Goal: Complete application form: Complete application form

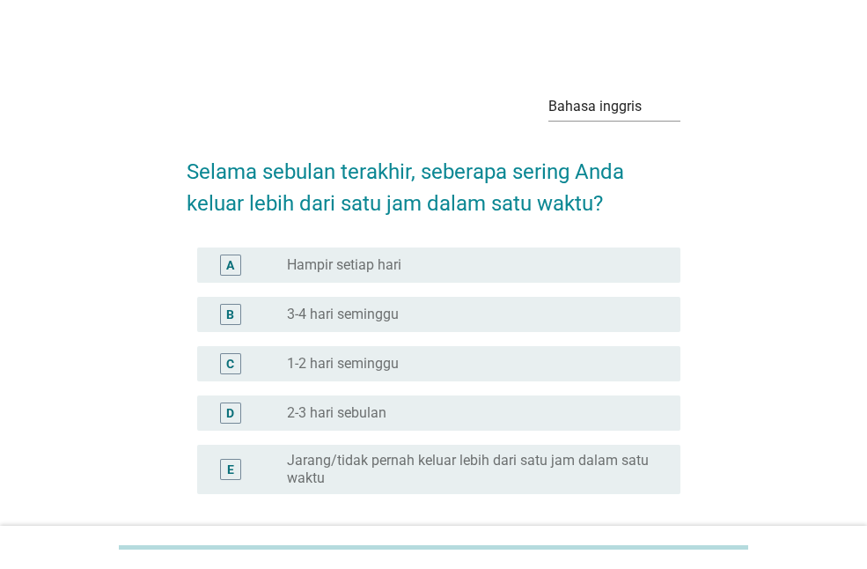
click at [370, 265] on font "Hampir setiap hari" at bounding box center [344, 264] width 114 height 17
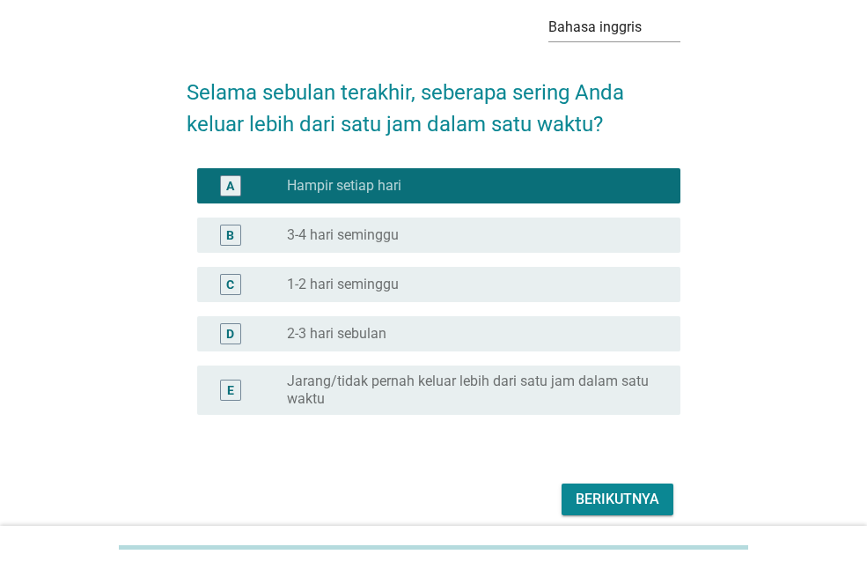
scroll to position [151, 0]
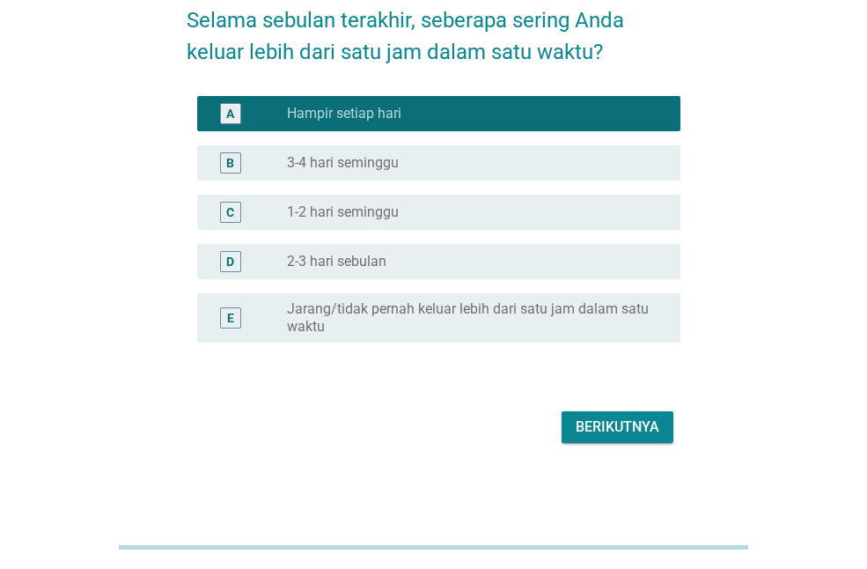
click at [588, 423] on font "Berikutnya" at bounding box center [618, 426] width 84 height 17
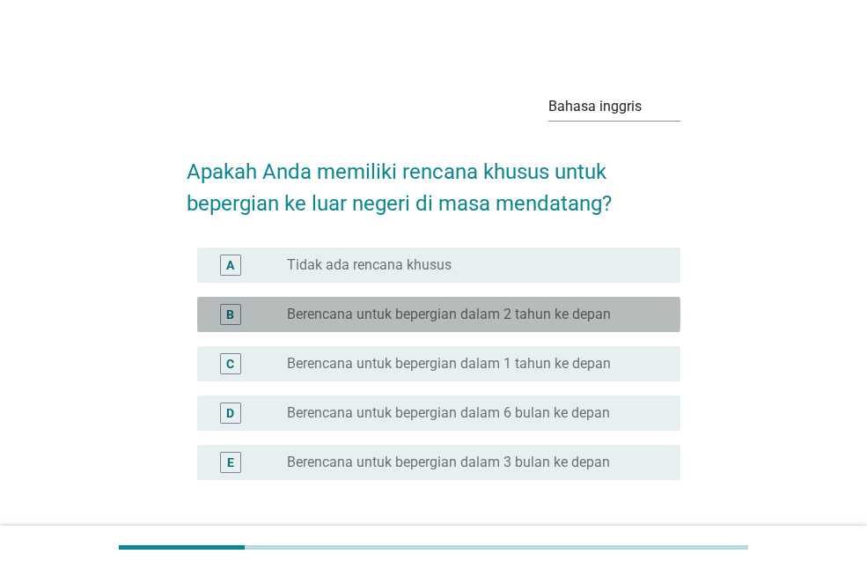
click at [452, 319] on font "Berencana untuk bepergian dalam 2 tahun ke depan" at bounding box center [449, 314] width 324 height 17
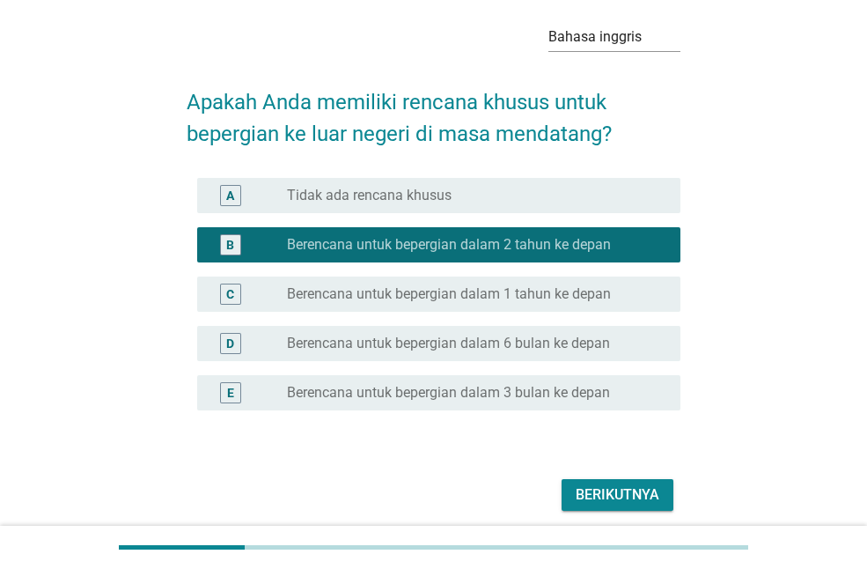
scroll to position [137, 0]
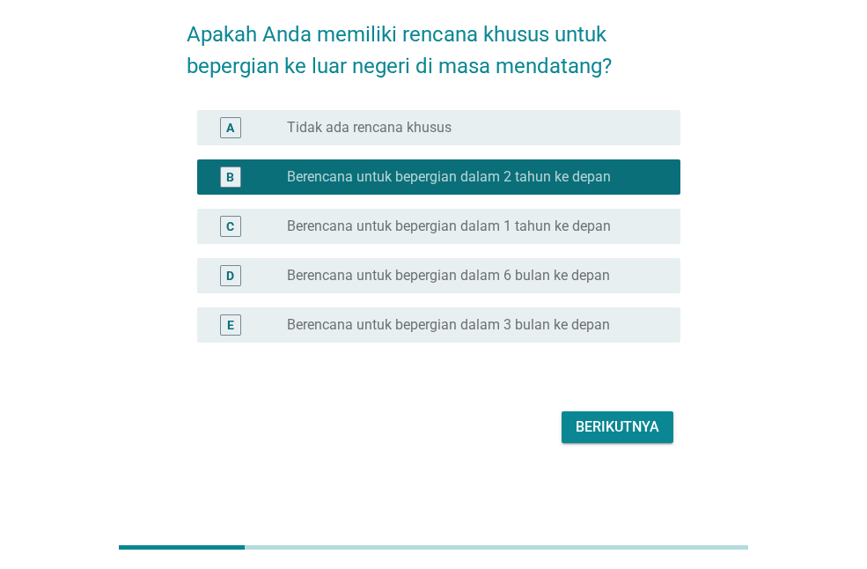
click at [634, 431] on font "Berikutnya" at bounding box center [618, 426] width 84 height 17
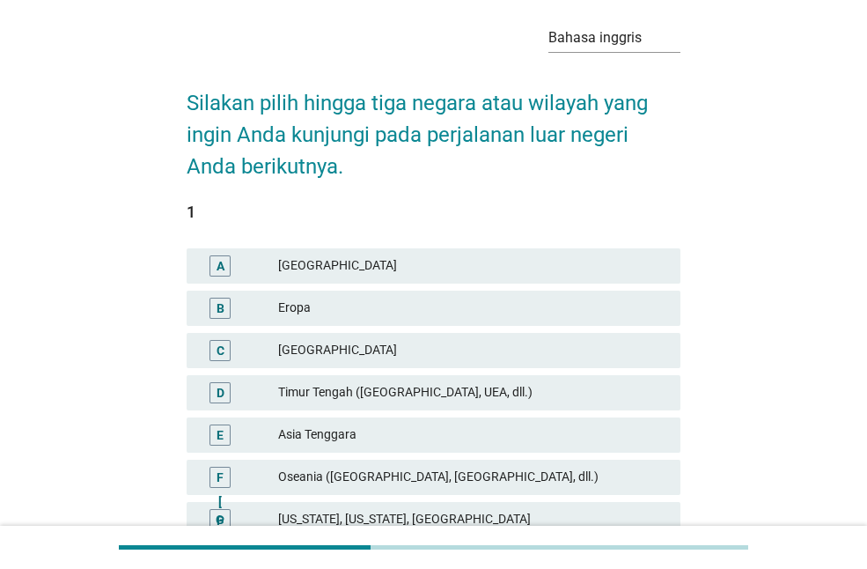
scroll to position [176, 0]
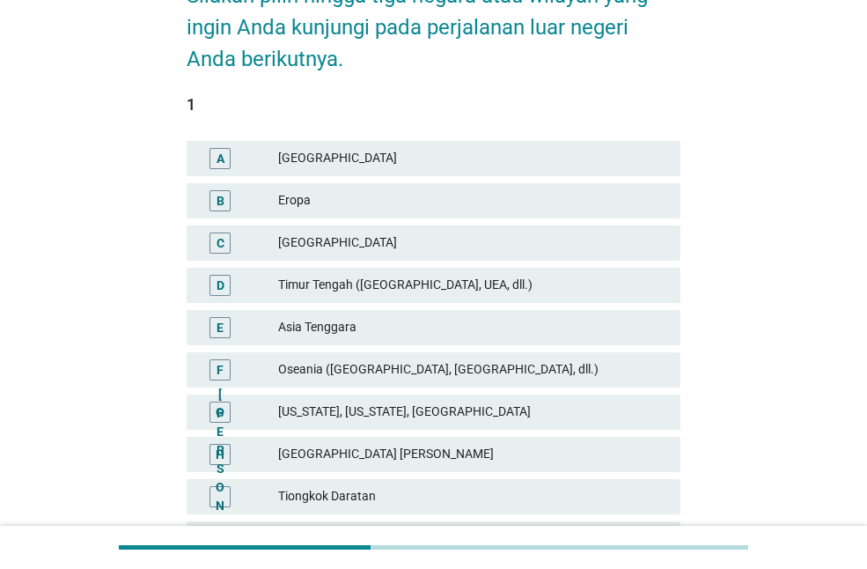
click at [309, 215] on div "B Eropa" at bounding box center [434, 200] width 494 height 35
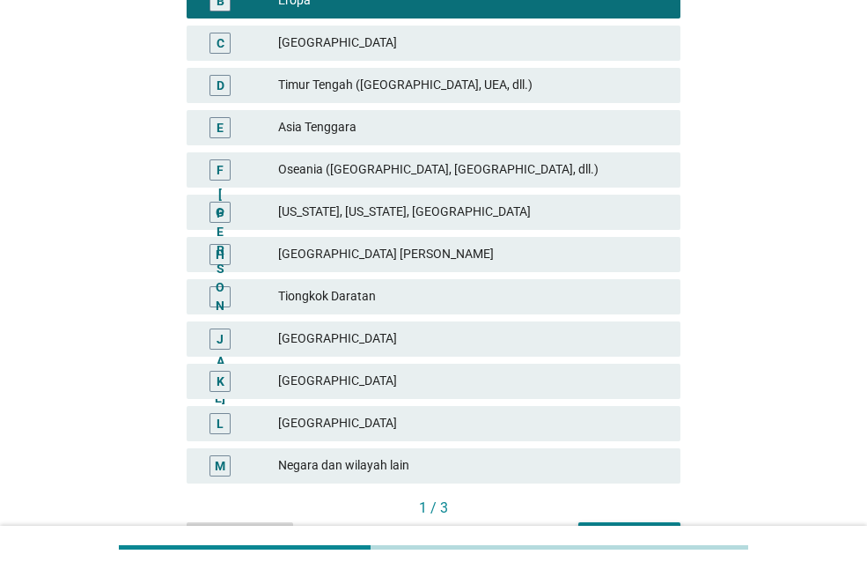
scroll to position [482, 0]
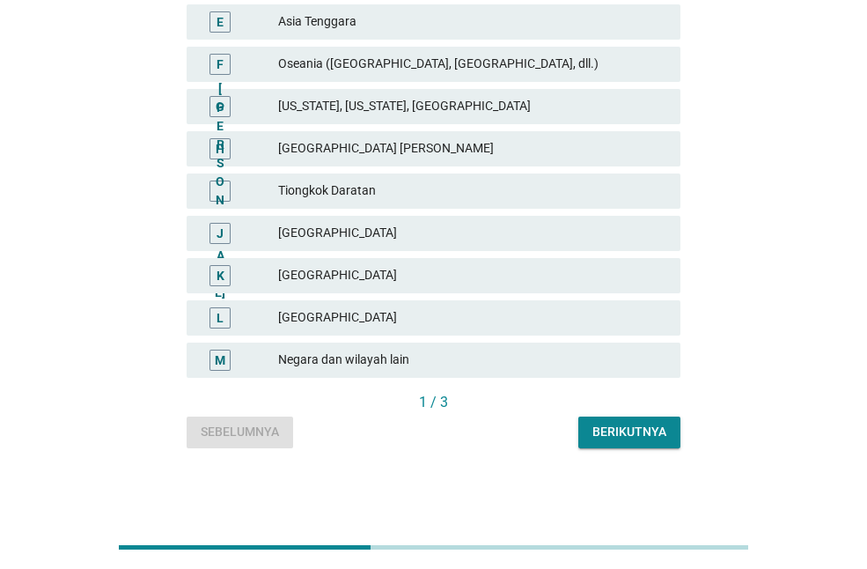
click at [630, 434] on font "Berikutnya" at bounding box center [630, 431] width 74 height 14
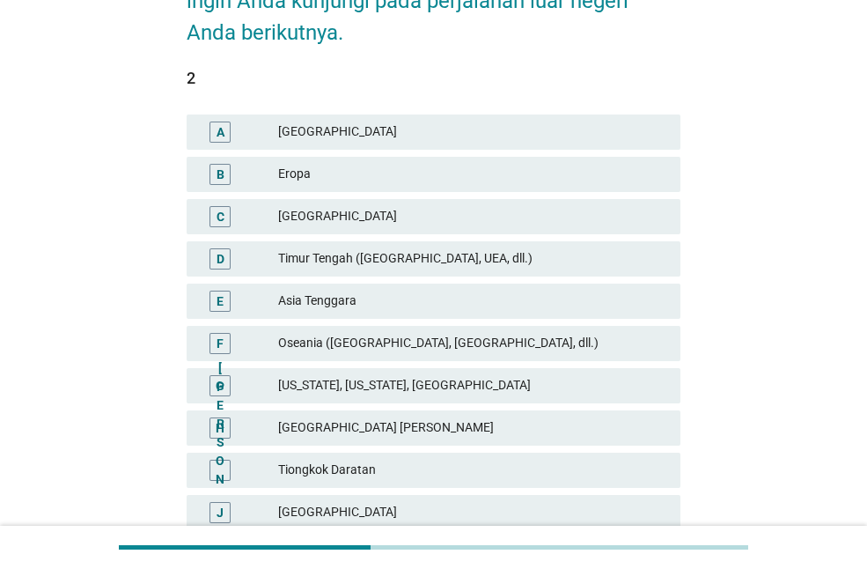
scroll to position [264, 0]
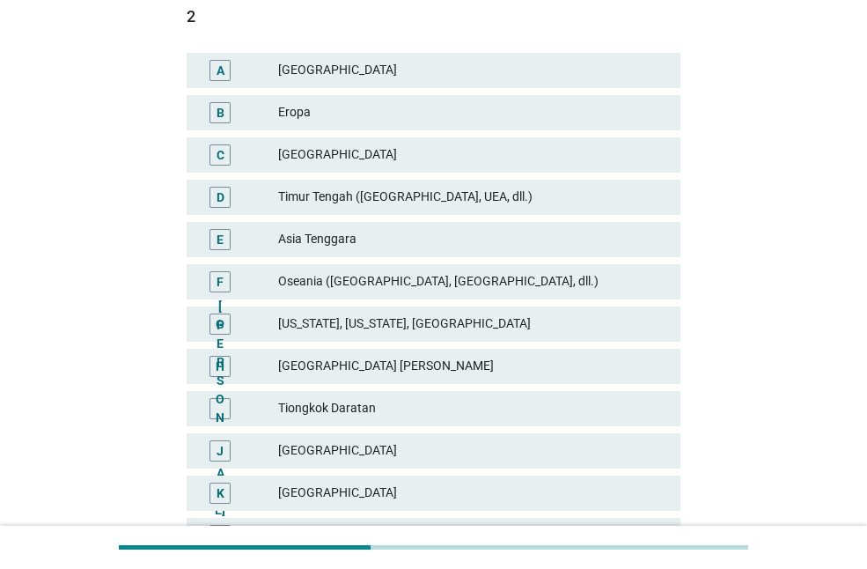
click at [425, 284] on font "Oseania (Australia, Selandia Baru, dll.)" at bounding box center [438, 281] width 321 height 14
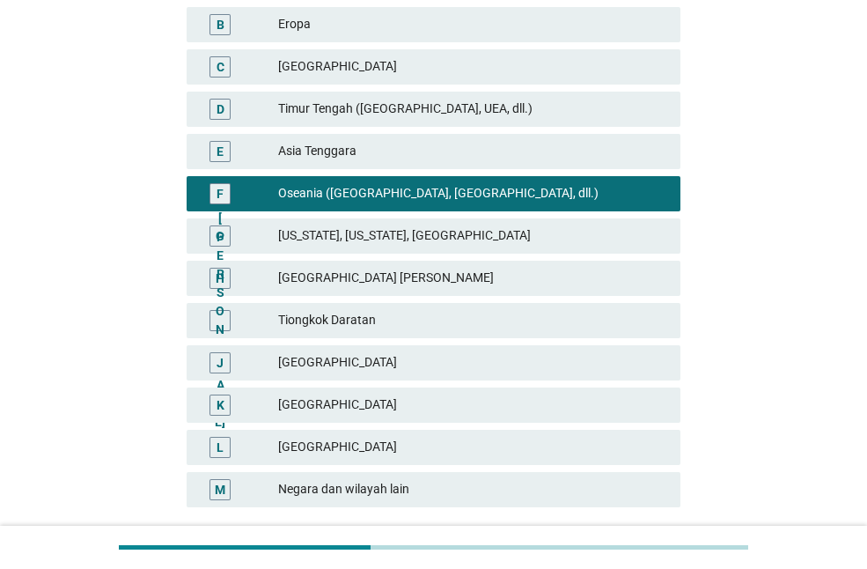
scroll to position [440, 0]
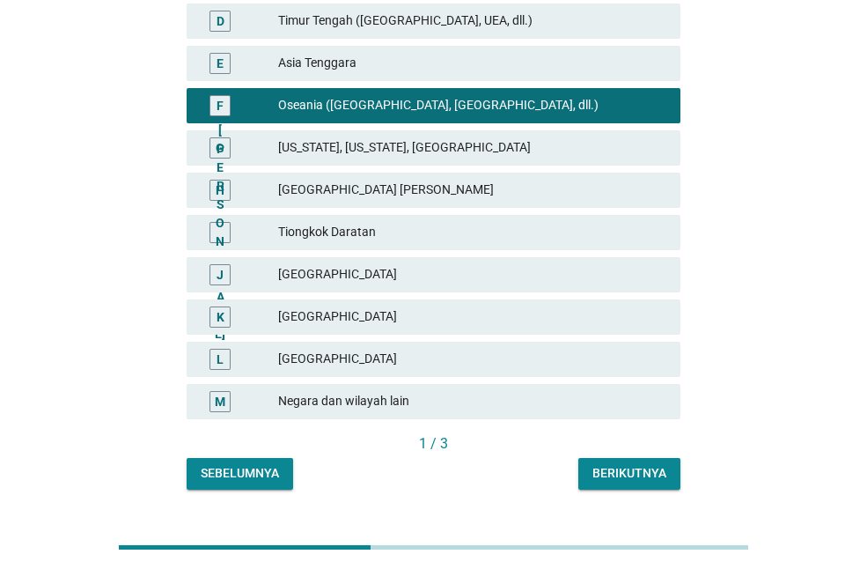
click at [584, 465] on button "Berikutnya" at bounding box center [630, 474] width 102 height 32
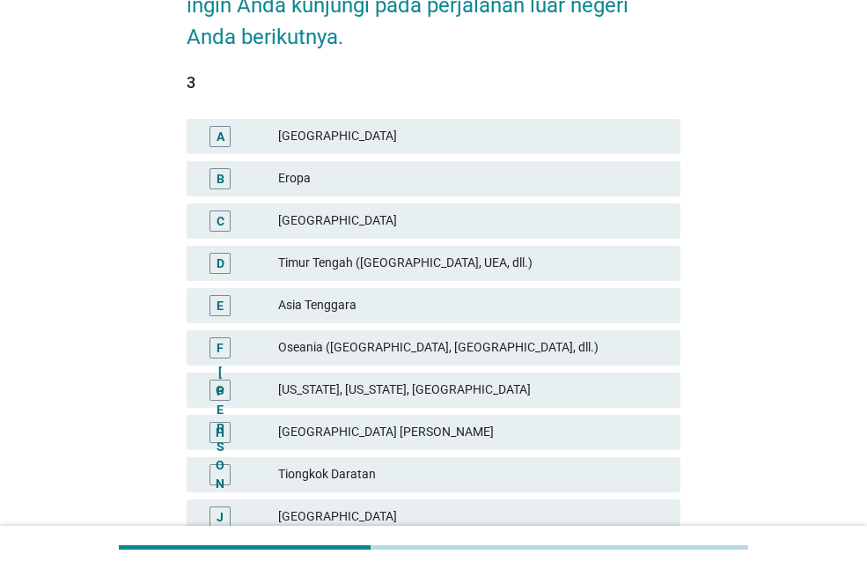
scroll to position [176, 0]
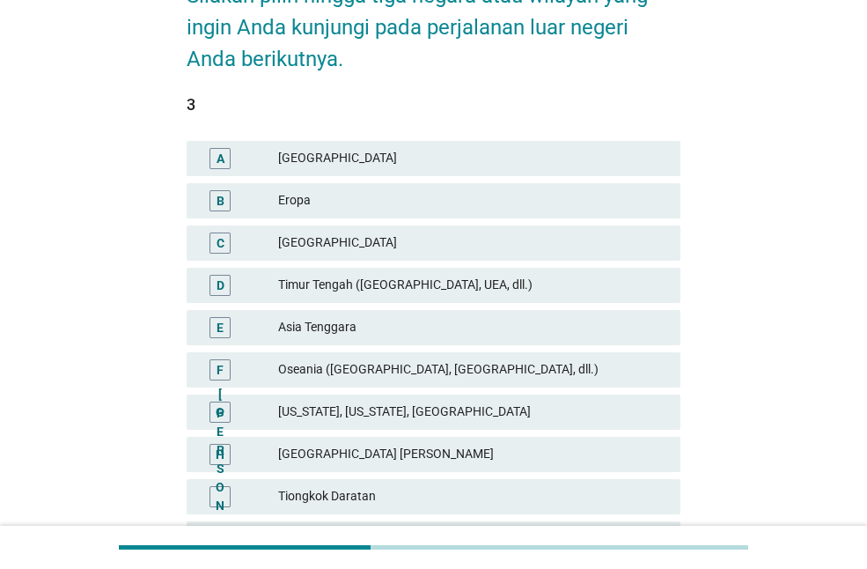
click at [343, 169] on div "A Amerika Utara" at bounding box center [434, 158] width 494 height 35
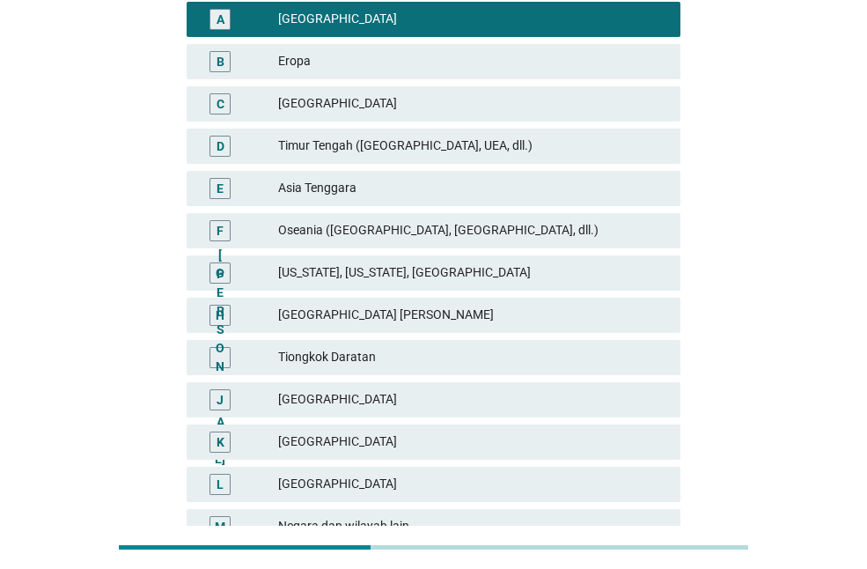
scroll to position [306, 0]
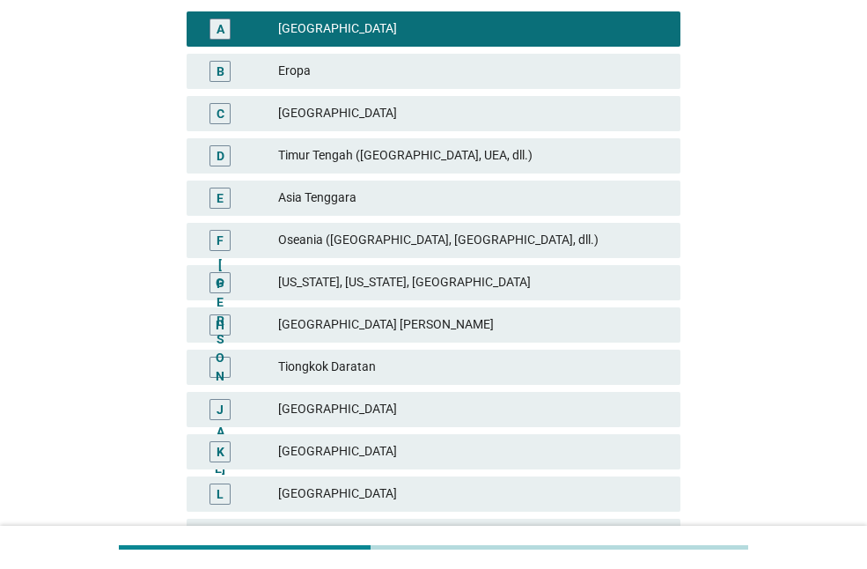
click at [420, 166] on div "Timur Tengah (Arab Saudi, UEA, dll.)" at bounding box center [472, 155] width 388 height 21
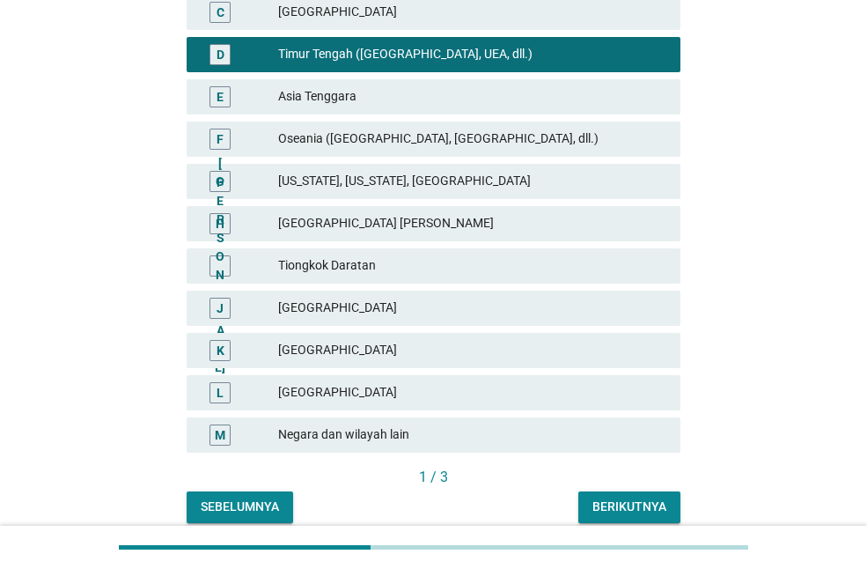
scroll to position [482, 0]
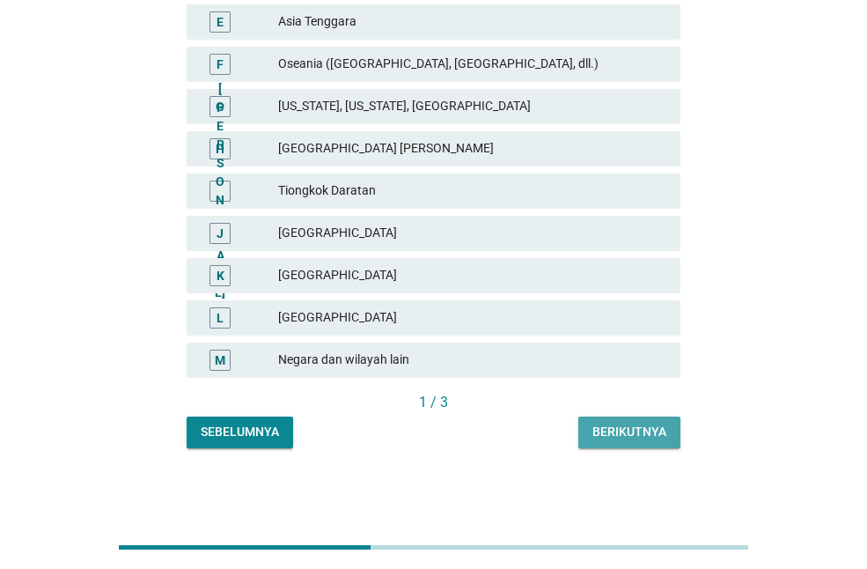
click at [637, 429] on font "Berikutnya" at bounding box center [630, 431] width 74 height 14
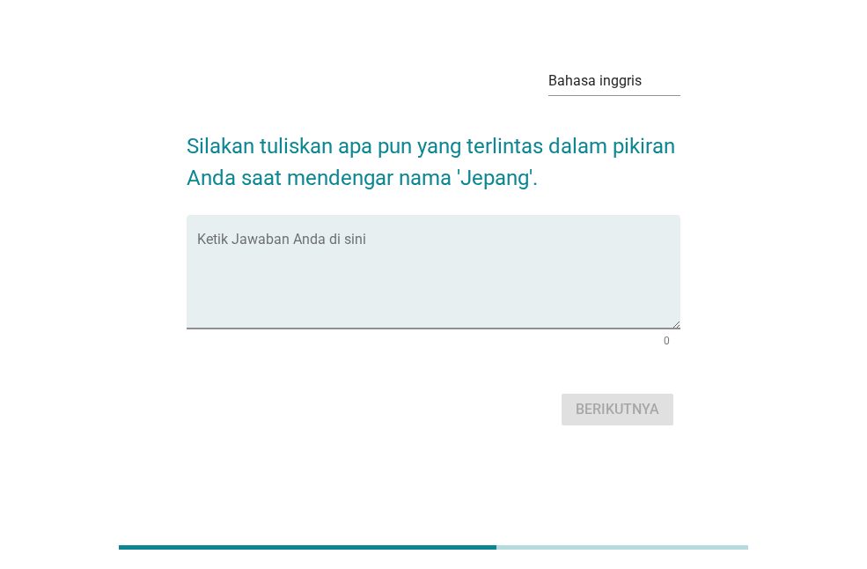
scroll to position [0, 0]
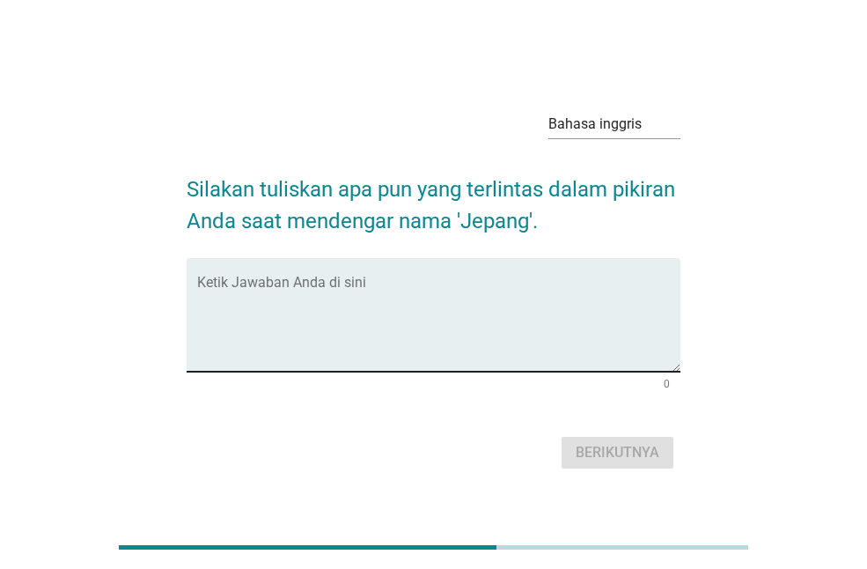
click at [328, 290] on textarea "Ketik Jawaban Anda di sini" at bounding box center [438, 325] width 483 height 92
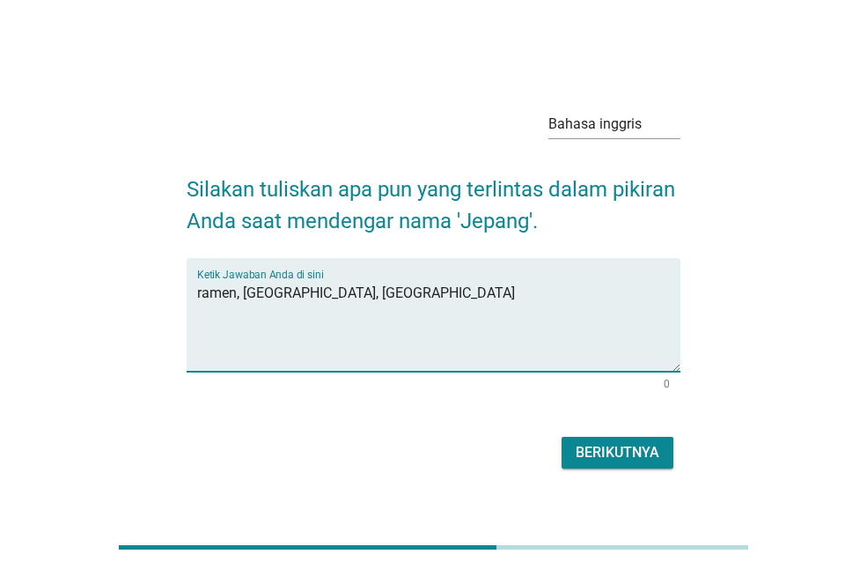
type textarea "ramen, sakura, gunung fuji"
click at [589, 453] on font "Berikutnya" at bounding box center [618, 452] width 84 height 17
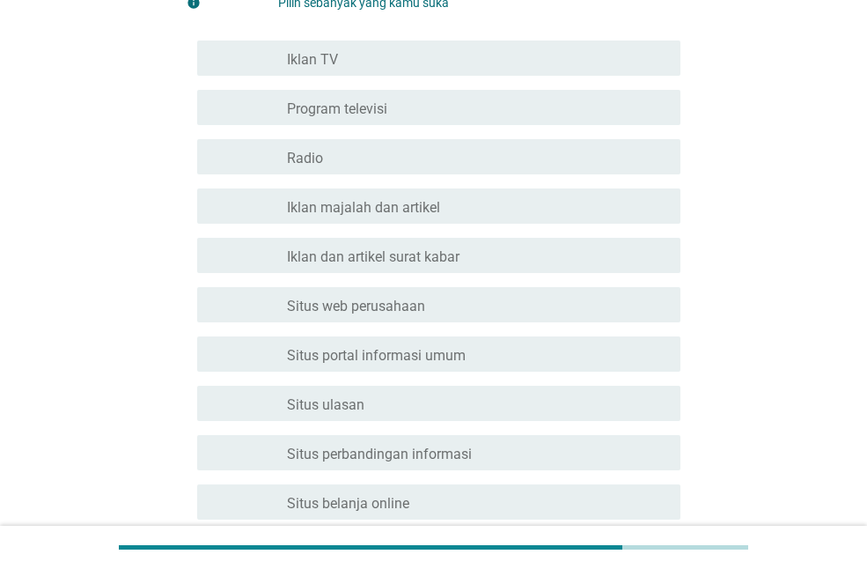
scroll to position [264, 0]
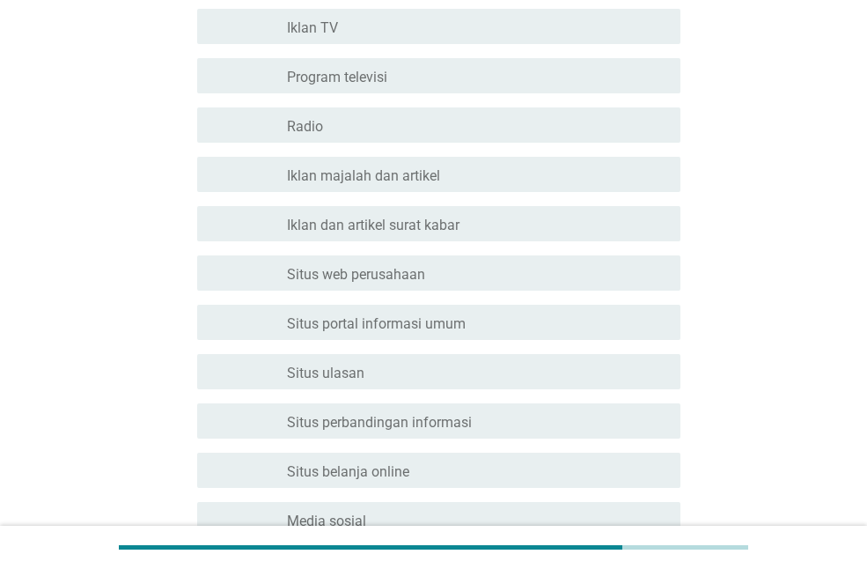
drag, startPoint x: 434, startPoint y: 178, endPoint x: 440, endPoint y: 210, distance: 32.3
click at [434, 177] on font "Iklan majalah dan artikel" at bounding box center [363, 175] width 153 height 17
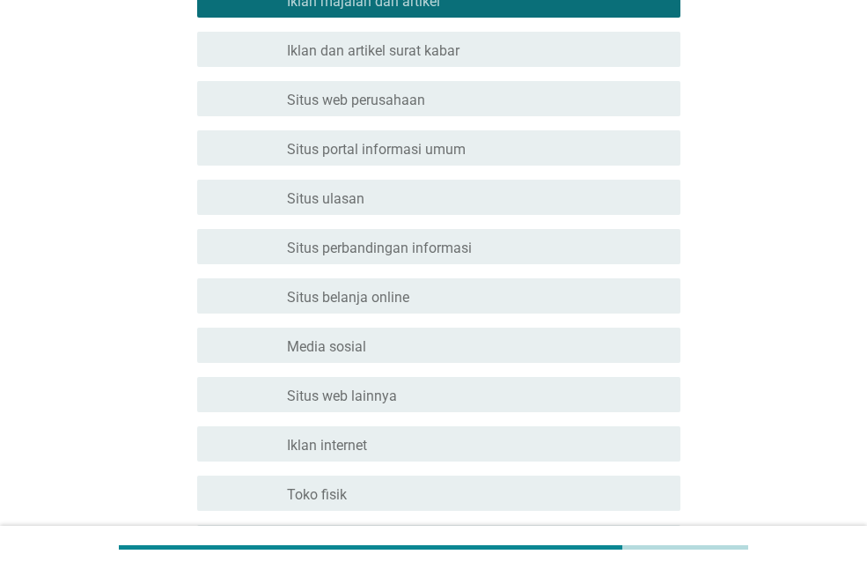
scroll to position [440, 0]
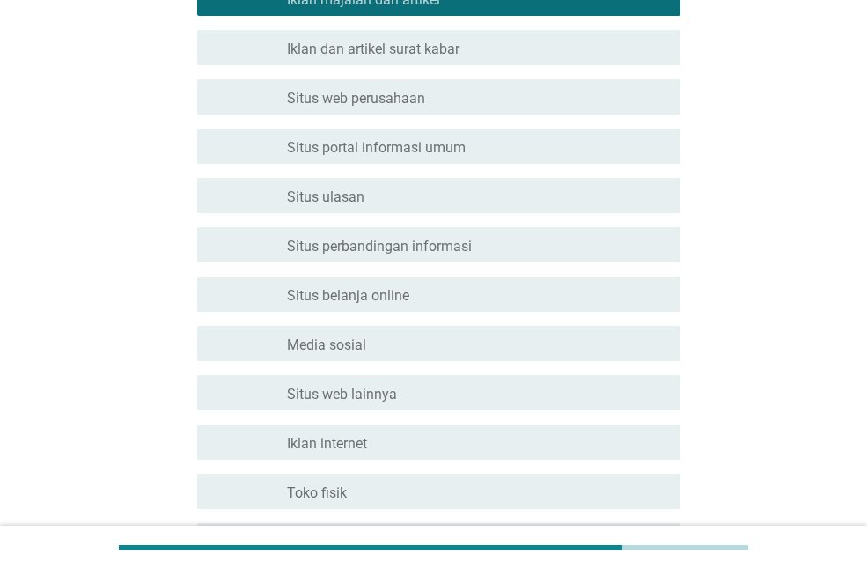
click at [387, 203] on div "garis besar kotak centang kosong Situs ulasan" at bounding box center [477, 195] width 380 height 21
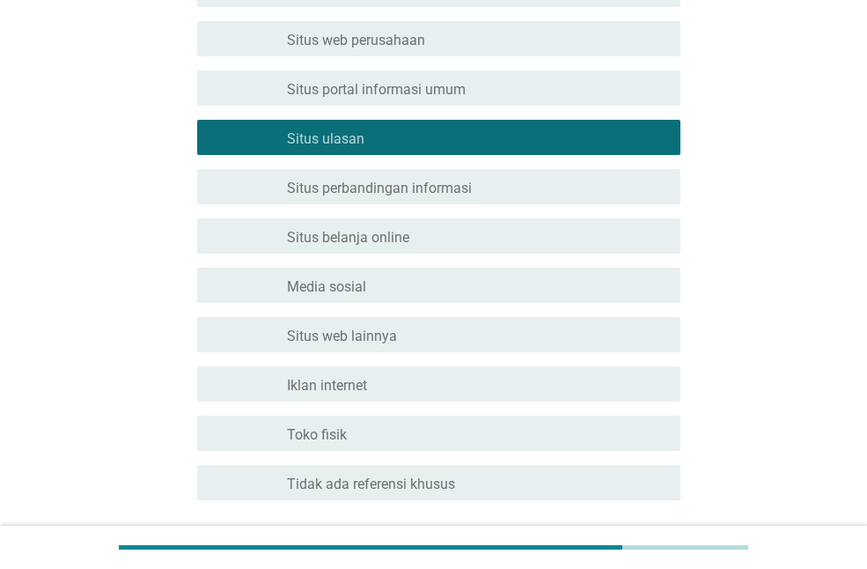
scroll to position [528, 0]
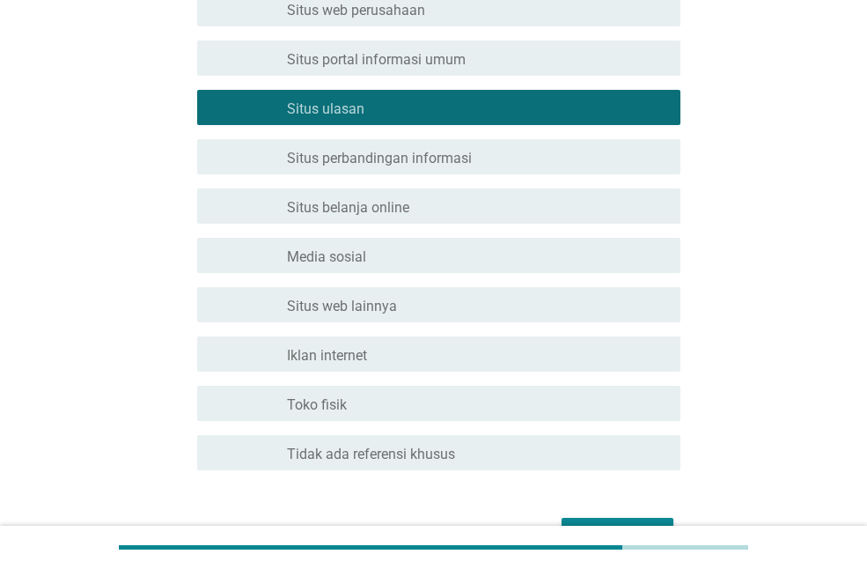
click at [413, 205] on div "garis besar kotak centang kosong Situs belanja online" at bounding box center [477, 205] width 380 height 21
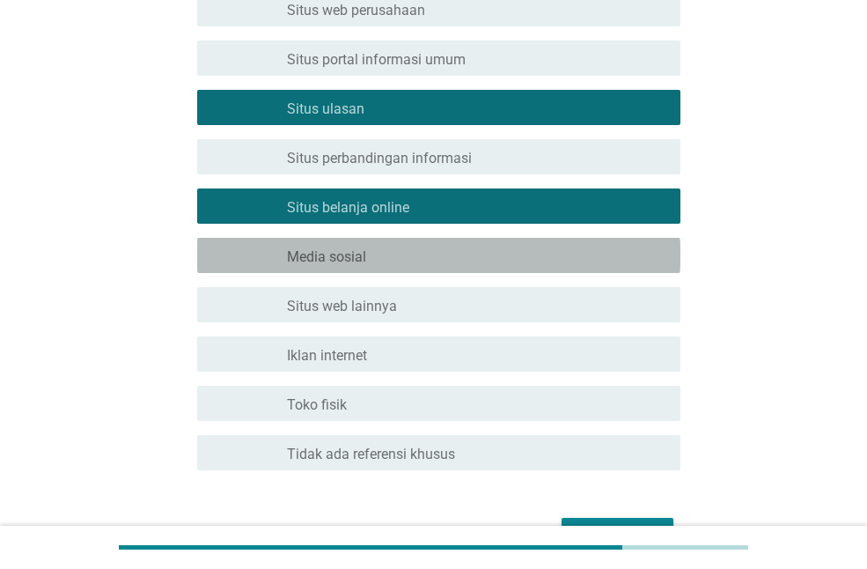
click at [364, 267] on div "memeriksa garis besar kotak centang kosong Media sosial" at bounding box center [438, 255] width 483 height 35
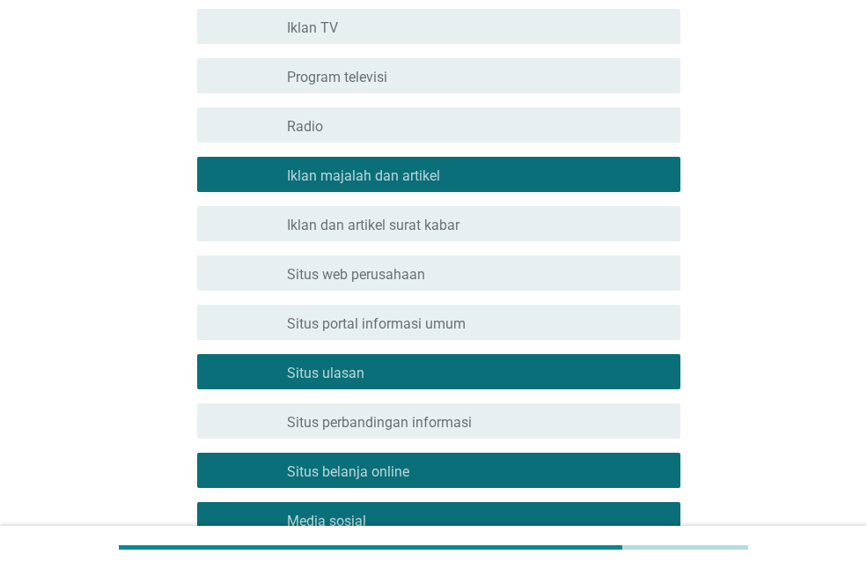
scroll to position [176, 0]
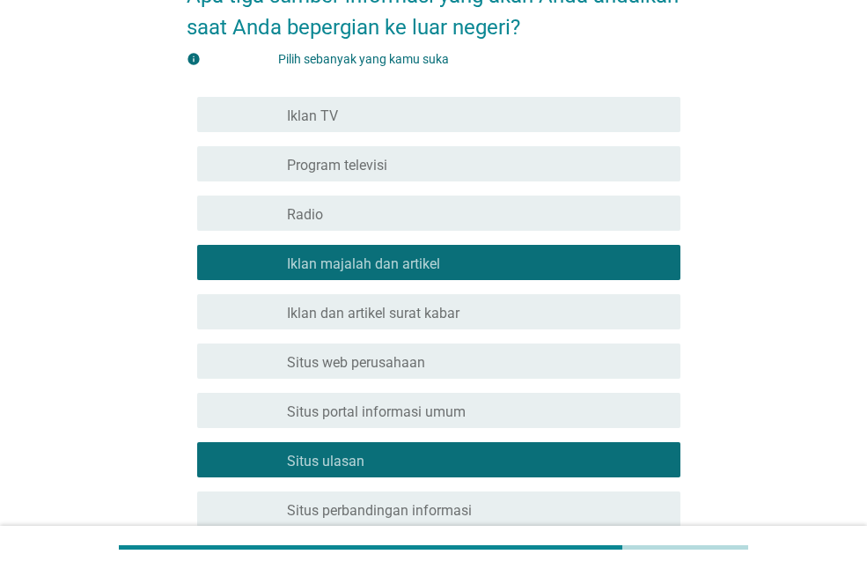
click at [406, 172] on div "garis besar kotak centang kosong Program televisi" at bounding box center [477, 163] width 380 height 21
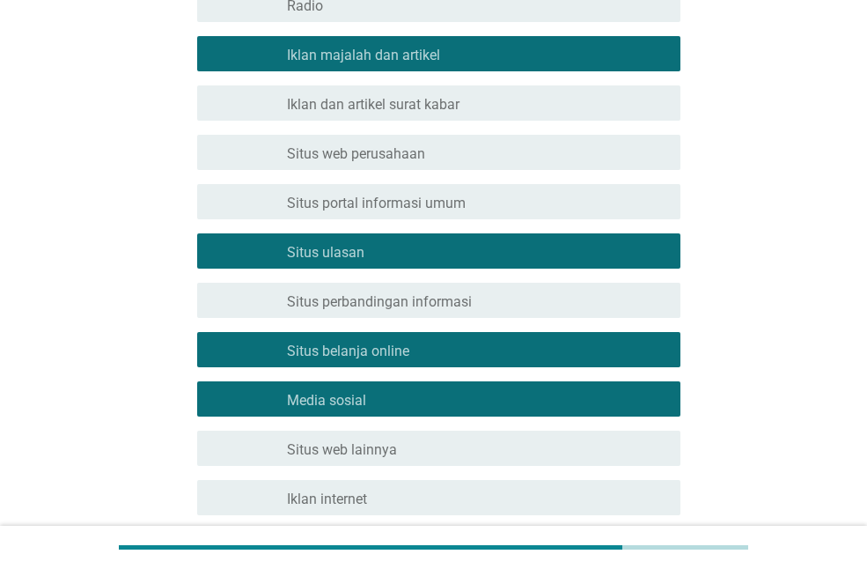
scroll to position [635, 0]
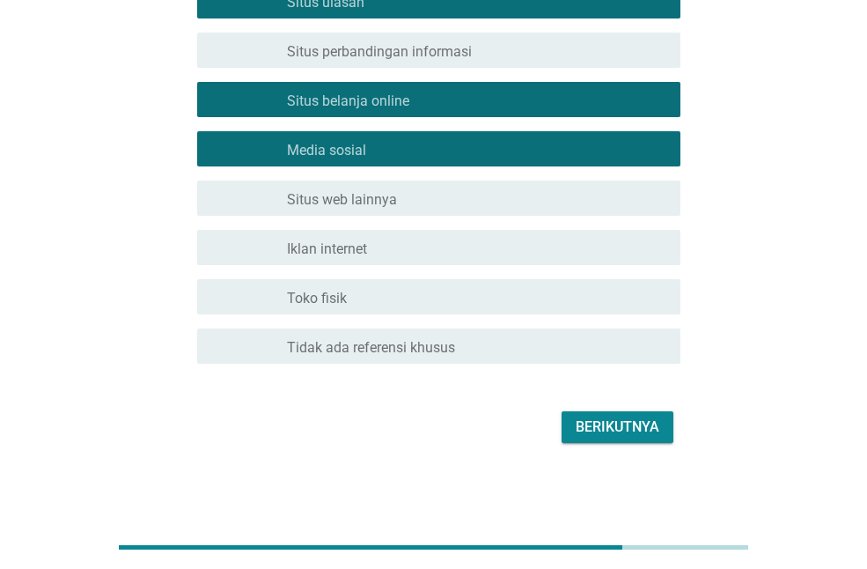
click at [588, 424] on font "Berikutnya" at bounding box center [618, 426] width 84 height 17
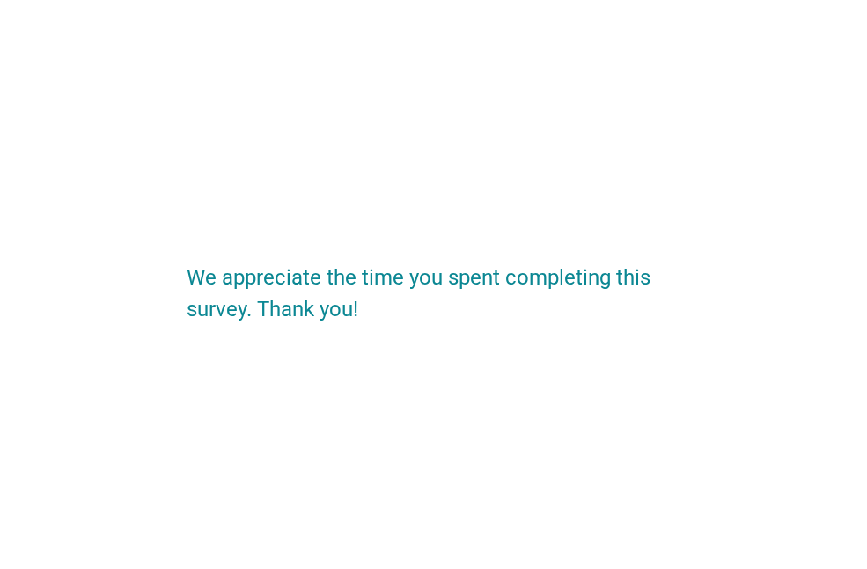
scroll to position [0, 0]
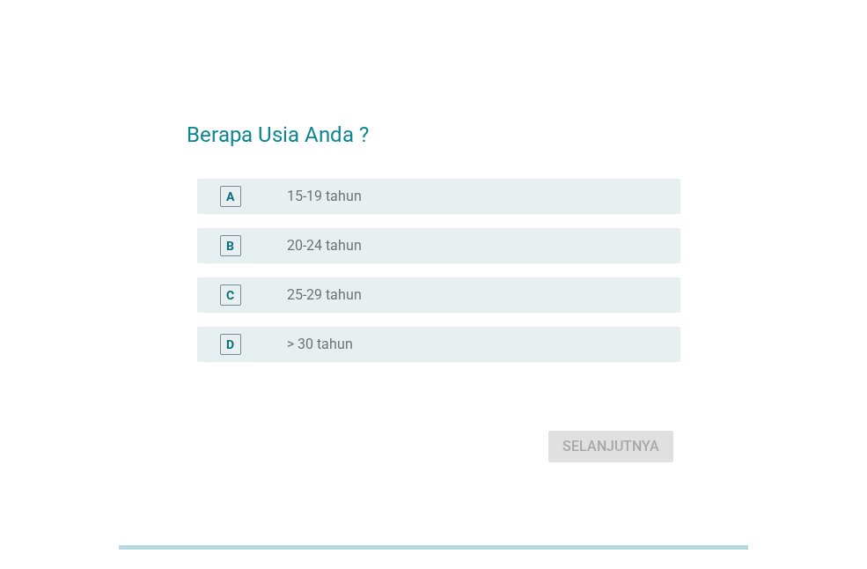
click at [342, 236] on div "tombol radio tidak dicentang 20-24 tahun" at bounding box center [477, 245] width 380 height 21
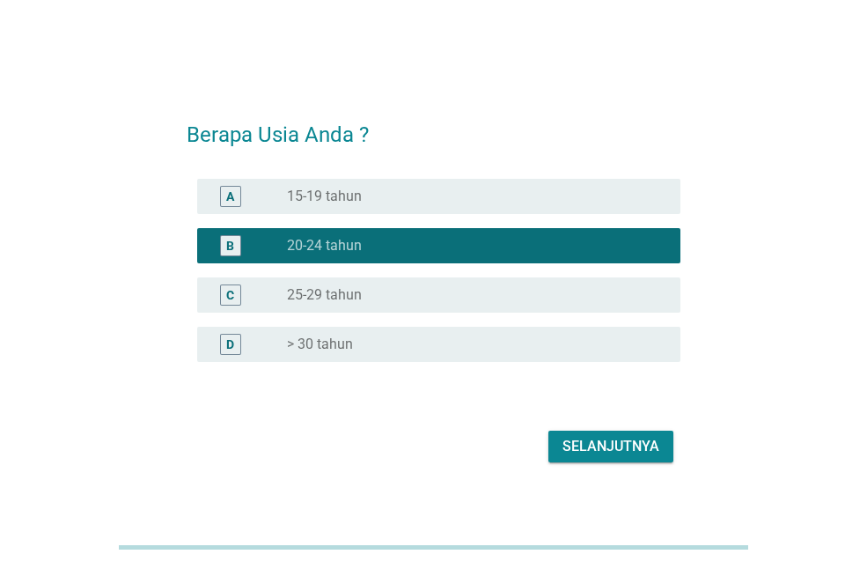
click at [608, 455] on font "Selanjutnya" at bounding box center [611, 446] width 97 height 21
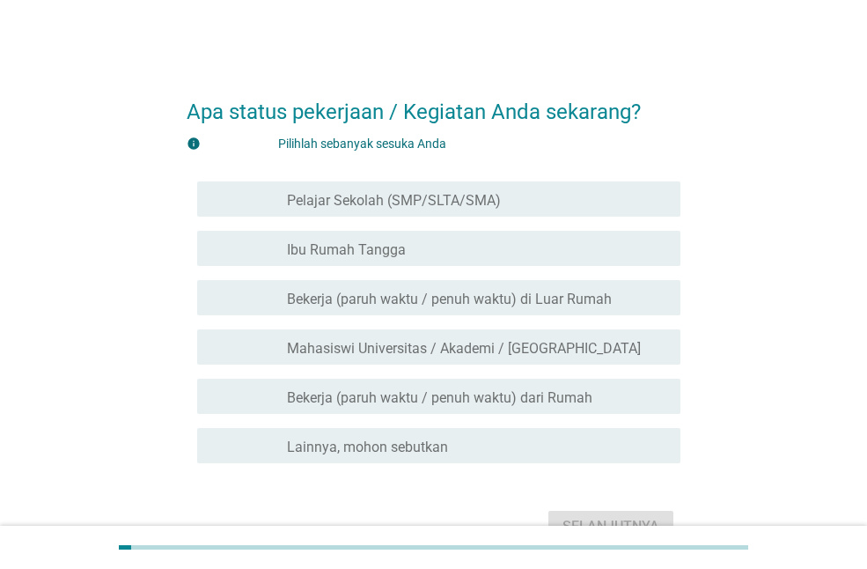
click at [422, 300] on font "Bekerja (paruh waktu / penuh waktu) di Luar Rumah" at bounding box center [449, 299] width 325 height 17
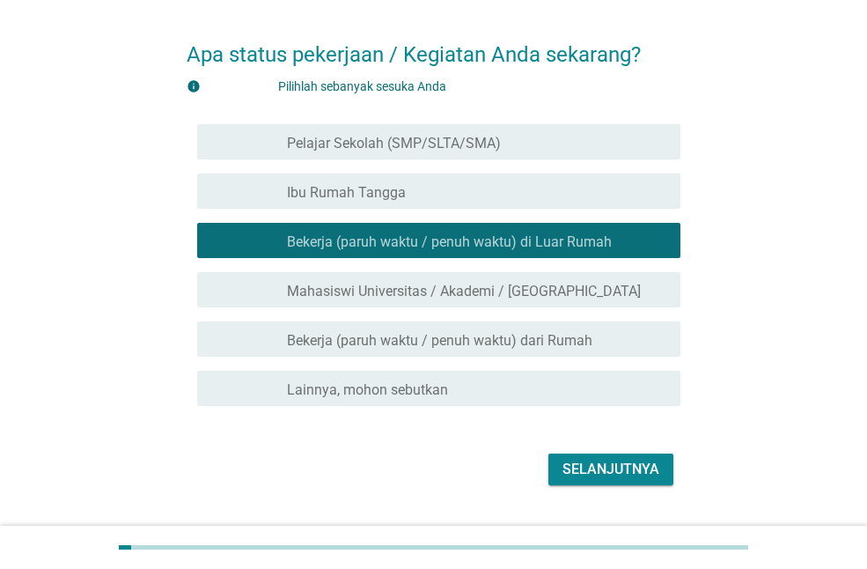
scroll to position [88, 0]
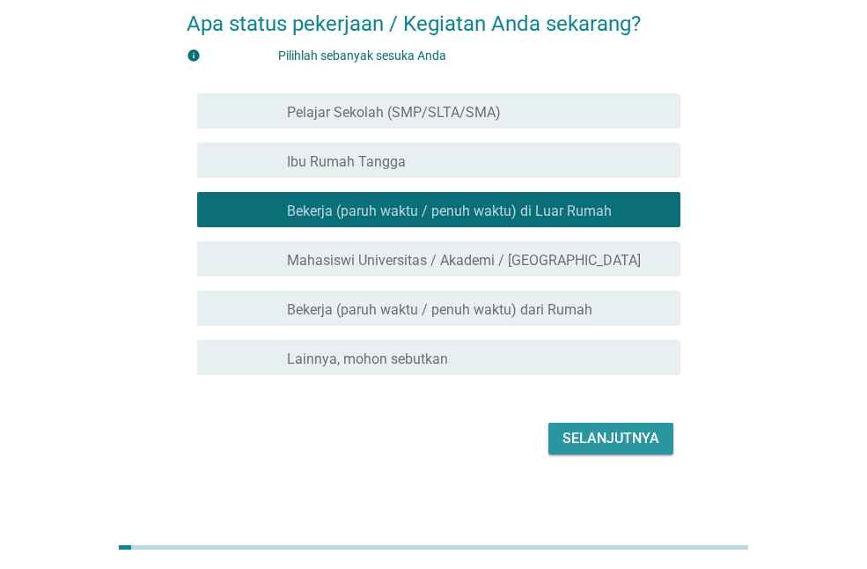
click at [597, 441] on font "Selanjutnya" at bounding box center [611, 438] width 97 height 17
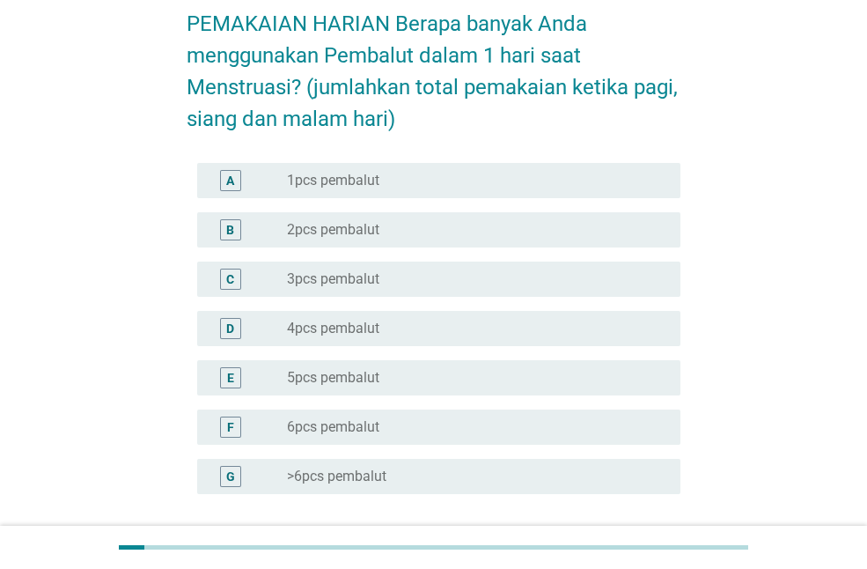
click at [387, 288] on div "tombol radio tidak dicentang 3pcs pembalut" at bounding box center [477, 279] width 380 height 21
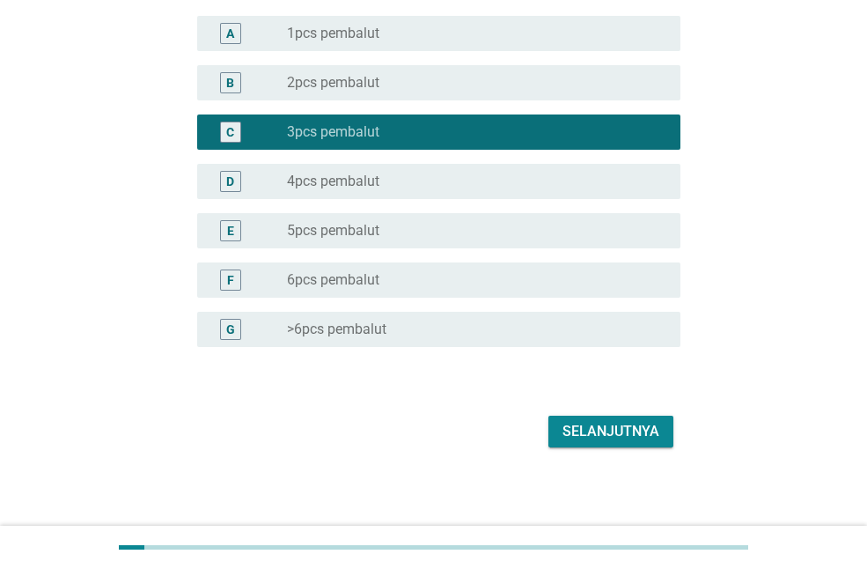
scroll to position [240, 0]
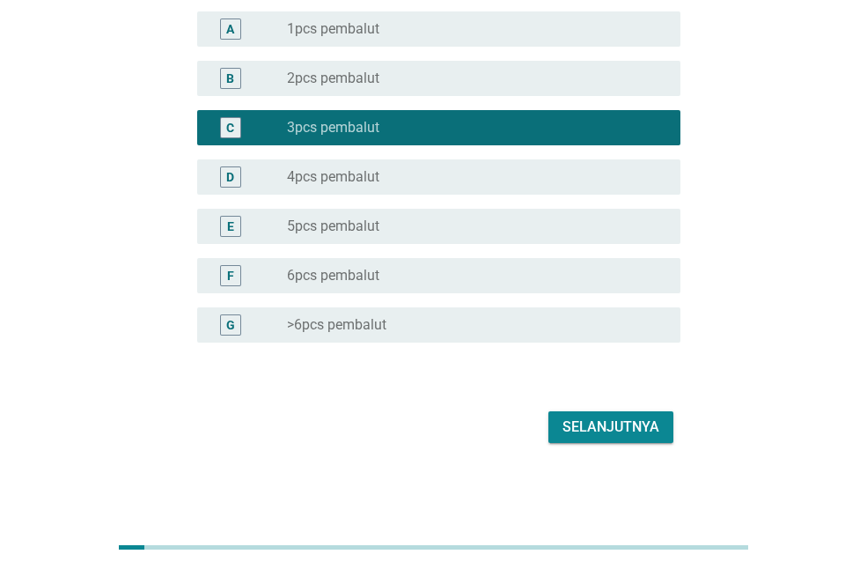
click at [399, 182] on div "tombol radio tidak dicentang 4pcs pembalut" at bounding box center [469, 177] width 365 height 18
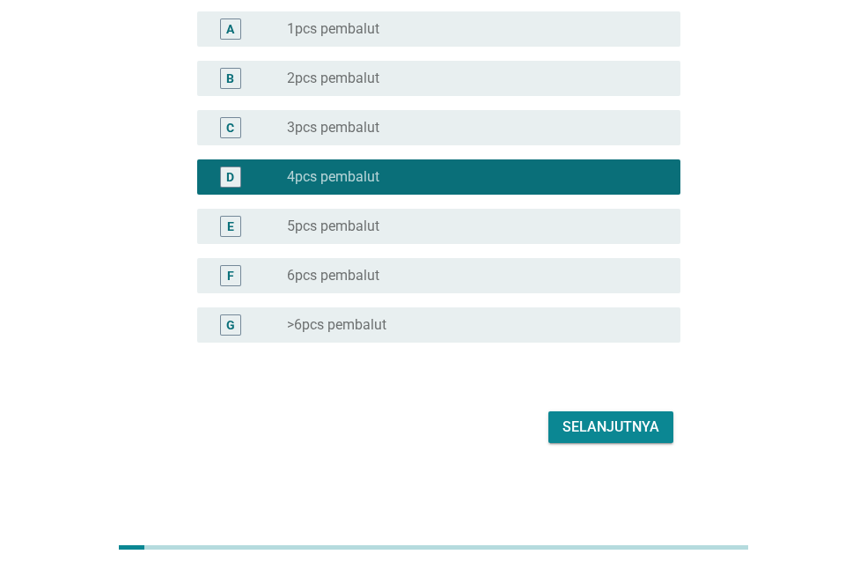
click at [579, 425] on font "Selanjutnya" at bounding box center [611, 426] width 97 height 17
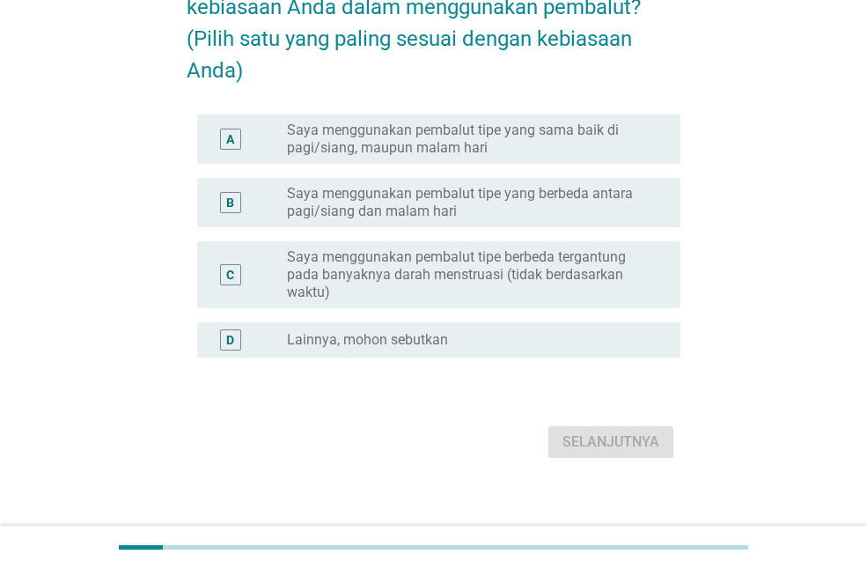
scroll to position [176, 0]
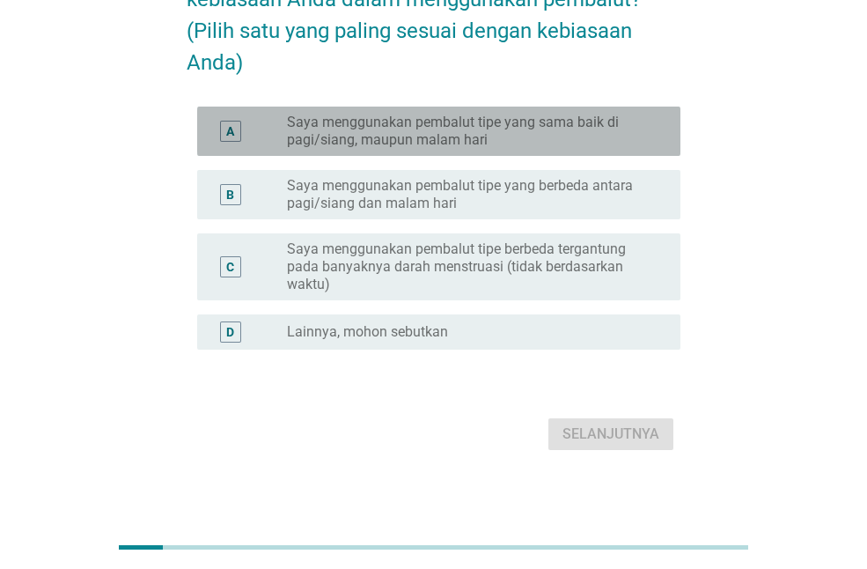
click at [338, 148] on font "Saya menggunakan pembalut tipe yang sama baik di pagi/siang, maupun malam hari" at bounding box center [453, 131] width 332 height 34
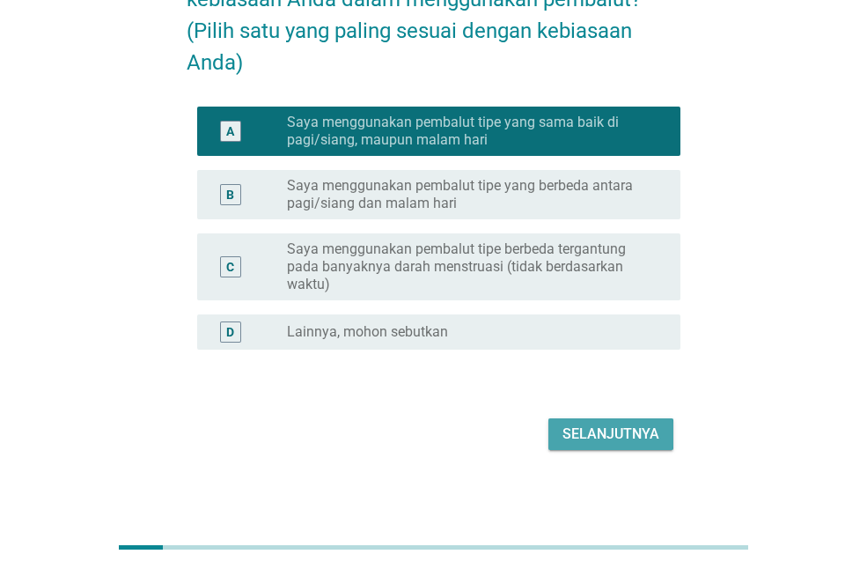
click at [594, 450] on button "Selanjutnya" at bounding box center [611, 434] width 125 height 32
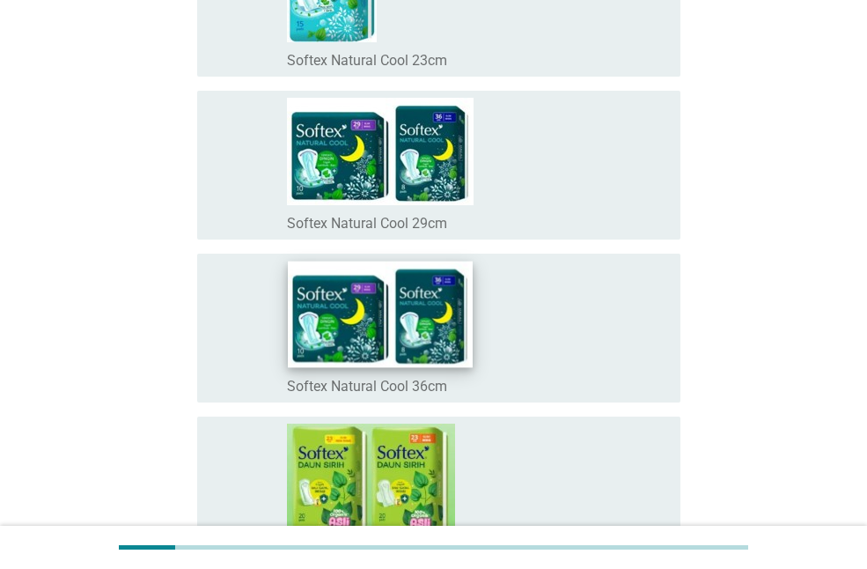
scroll to position [8278, 0]
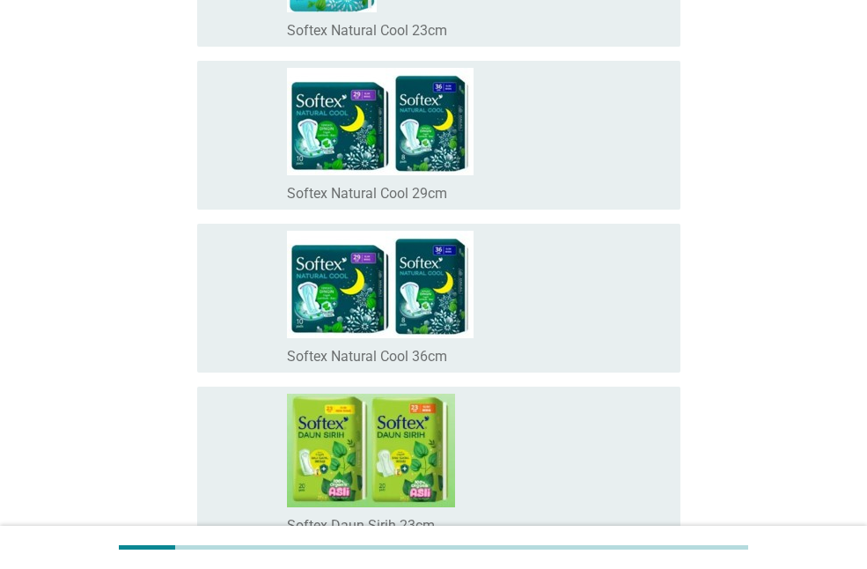
click at [266, 127] on font "memeriksa" at bounding box center [306, 134] width 190 height 21
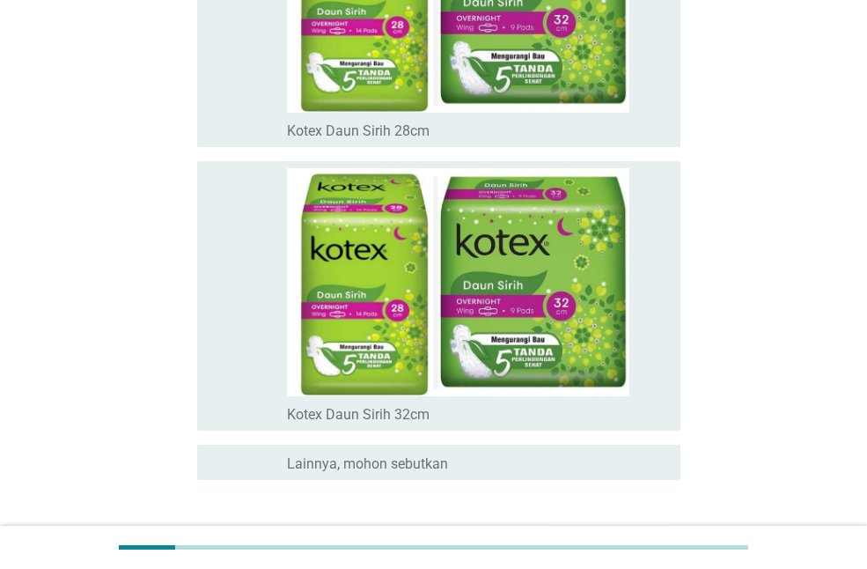
scroll to position [12488, 0]
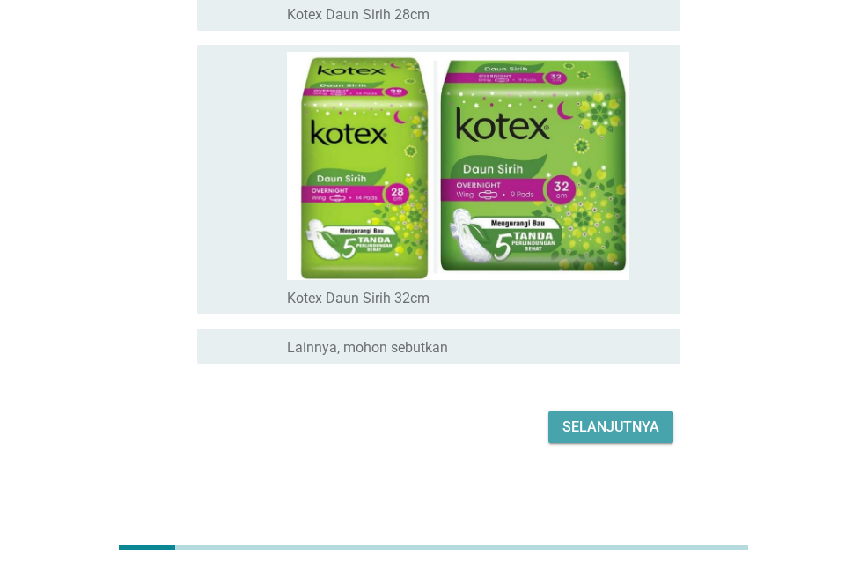
click at [571, 423] on font "Selanjutnya" at bounding box center [611, 426] width 97 height 17
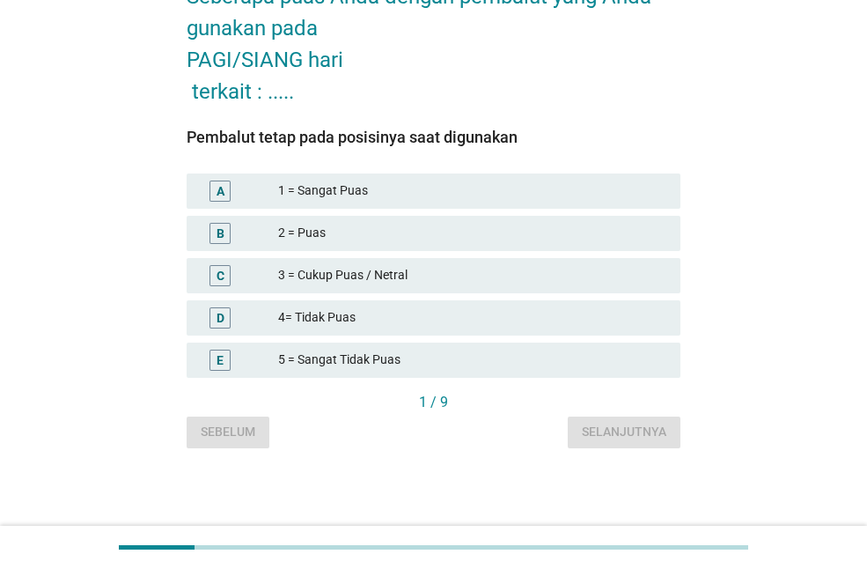
scroll to position [0, 0]
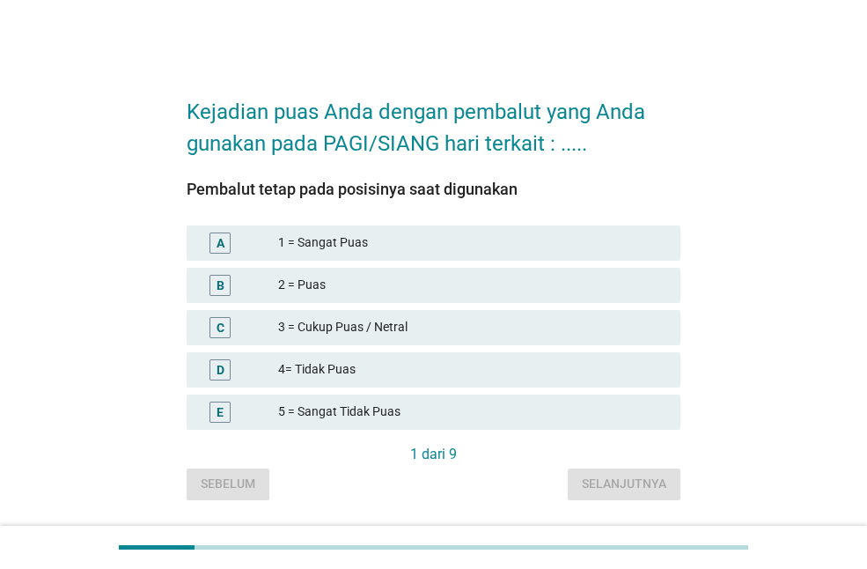
click at [354, 247] on font "1 = Sangat Puas" at bounding box center [323, 242] width 90 height 14
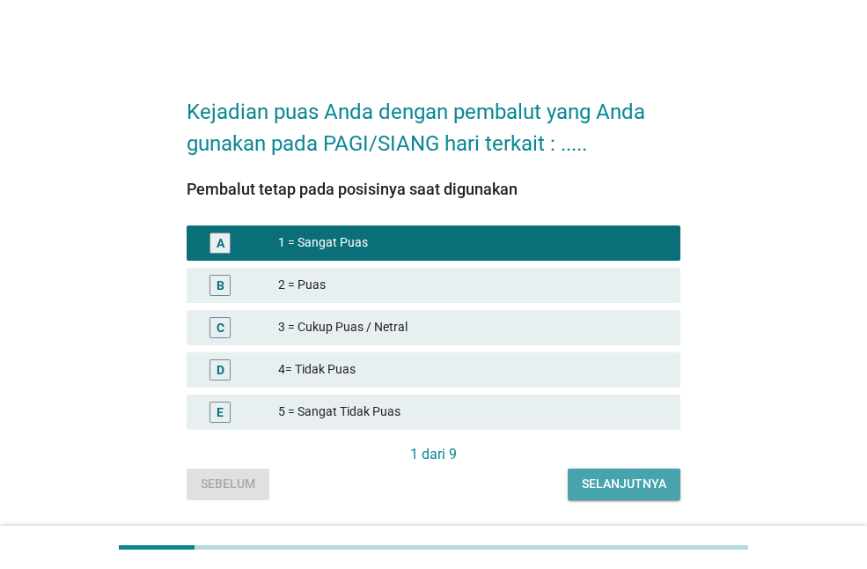
click at [623, 489] on font "Selanjutnya" at bounding box center [624, 483] width 85 height 14
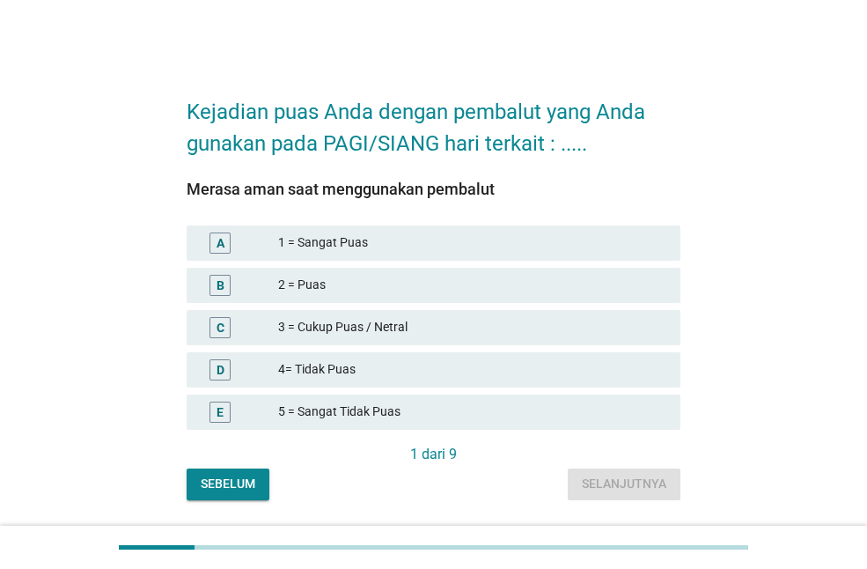
click at [390, 235] on font "1 = Sangat Puas" at bounding box center [472, 242] width 388 height 18
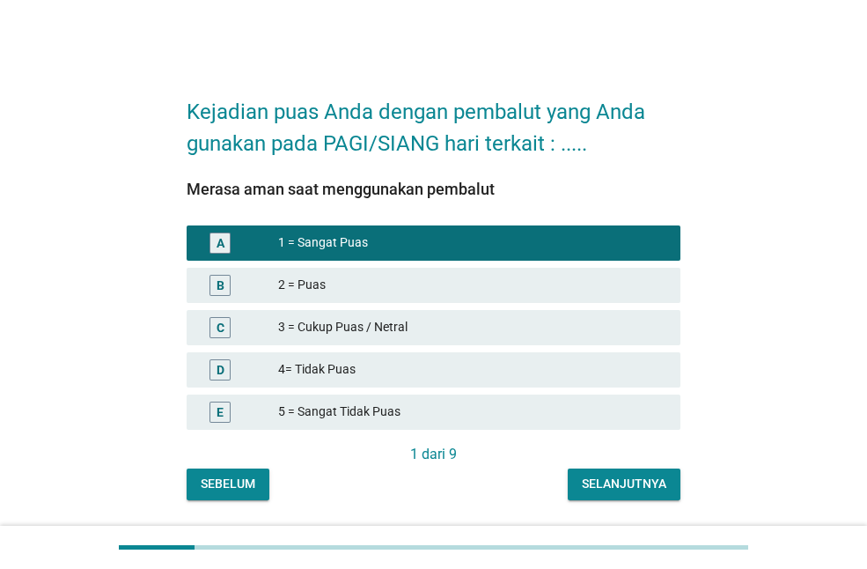
click at [633, 483] on font "Selanjutnya" at bounding box center [624, 483] width 85 height 14
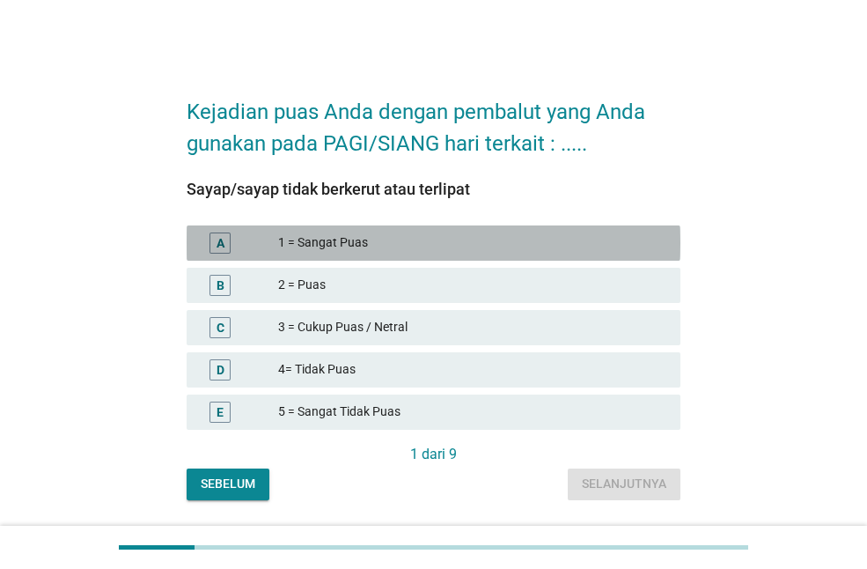
click at [377, 240] on font "1 = Sangat Puas" at bounding box center [472, 242] width 388 height 18
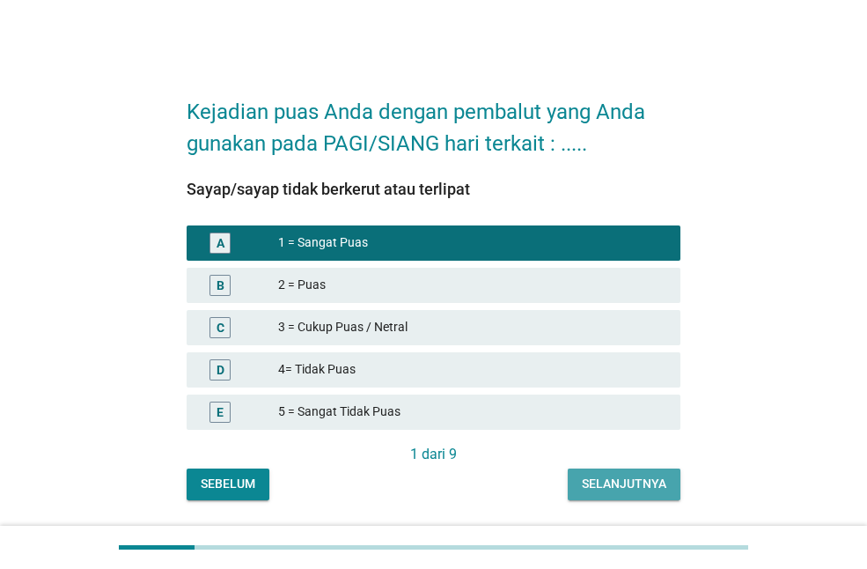
click at [612, 468] on button "Selanjutnya" at bounding box center [624, 484] width 113 height 32
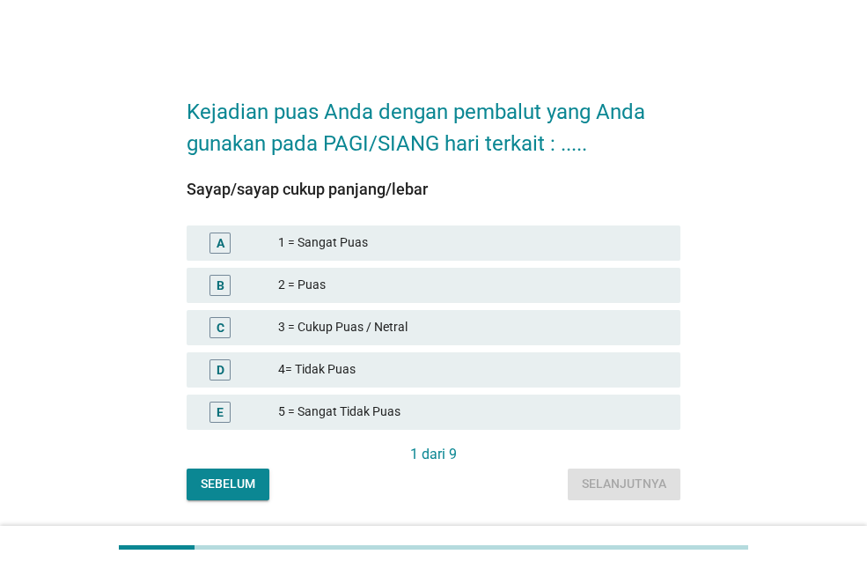
click at [254, 490] on font "Sebelum" at bounding box center [228, 483] width 55 height 14
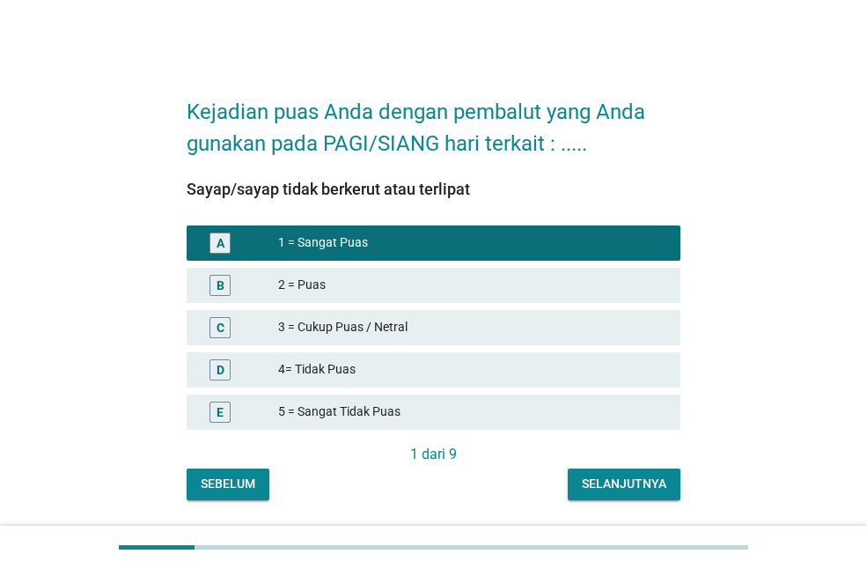
click at [249, 483] on font "Sebelum" at bounding box center [228, 483] width 55 height 14
click at [613, 493] on button "Selanjutnya" at bounding box center [624, 484] width 113 height 32
click at [355, 250] on font "1 = Sangat Puas" at bounding box center [472, 242] width 388 height 18
click at [631, 483] on font "Selanjutnya" at bounding box center [624, 483] width 85 height 14
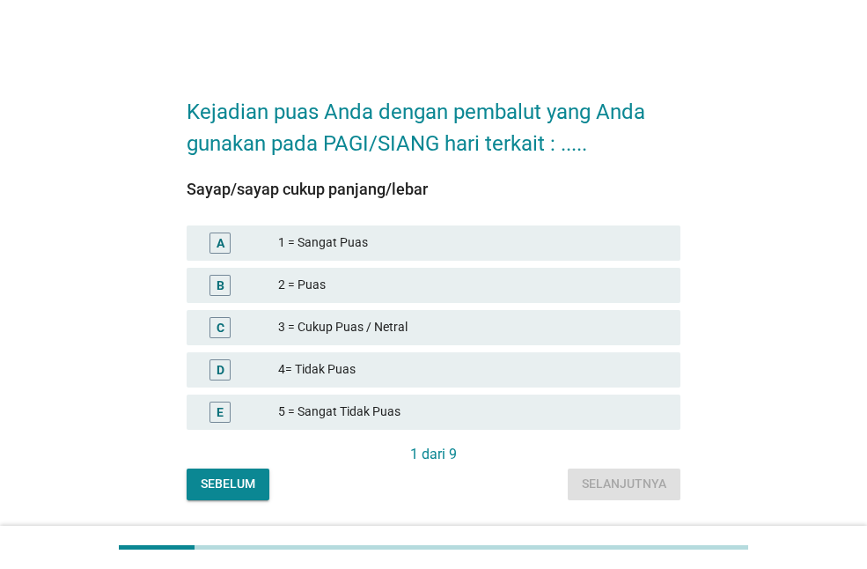
click at [339, 289] on font "2 = Puas" at bounding box center [472, 285] width 388 height 18
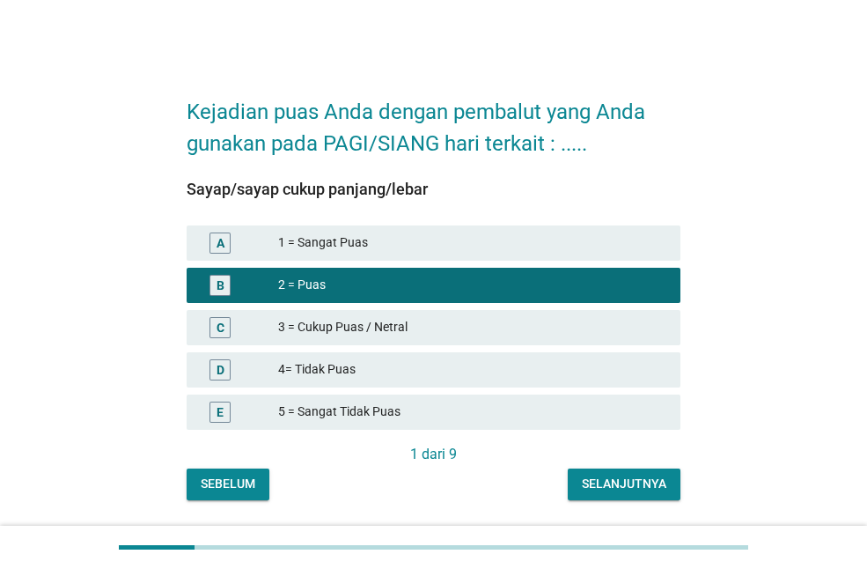
click at [611, 491] on font "Selanjutnya" at bounding box center [624, 483] width 85 height 14
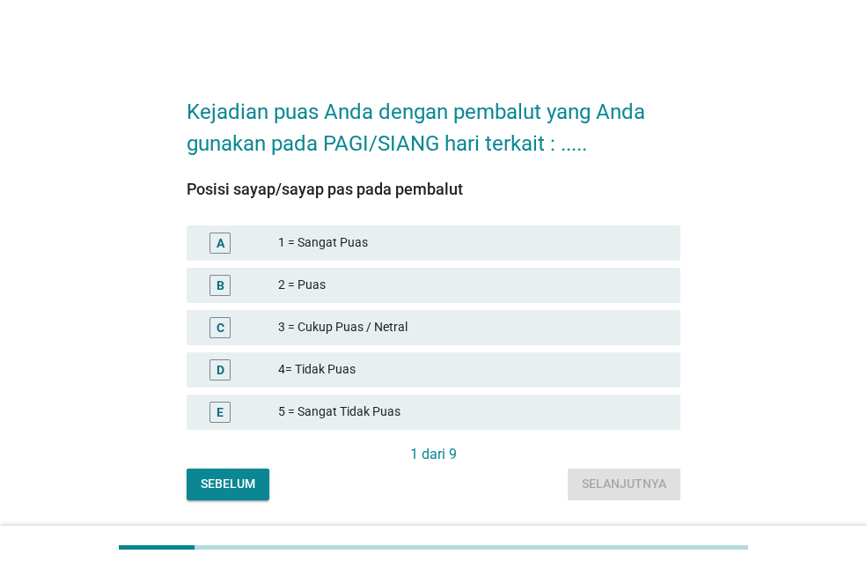
drag, startPoint x: 341, startPoint y: 280, endPoint x: 353, endPoint y: 287, distance: 14.2
click at [342, 280] on font "2 = Puas" at bounding box center [472, 285] width 388 height 18
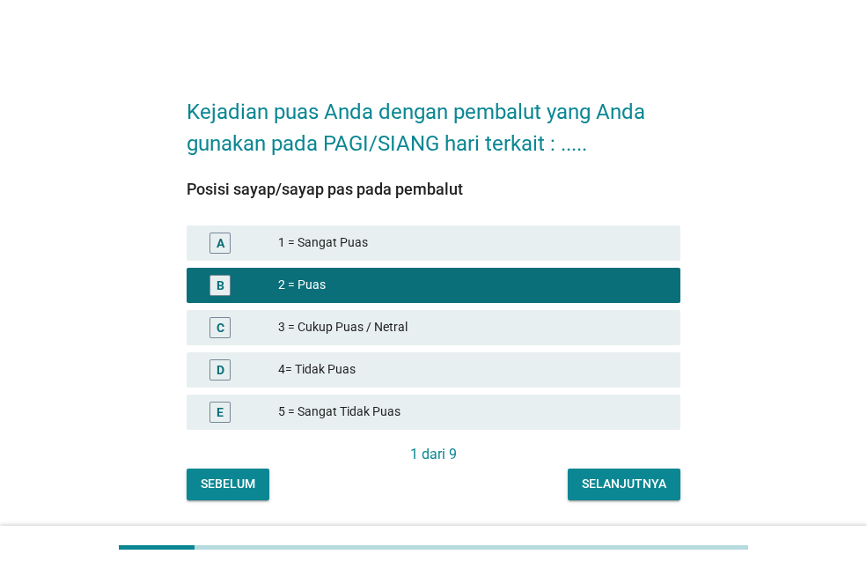
click at [459, 251] on font "1 = Sangat Puas" at bounding box center [472, 242] width 388 height 18
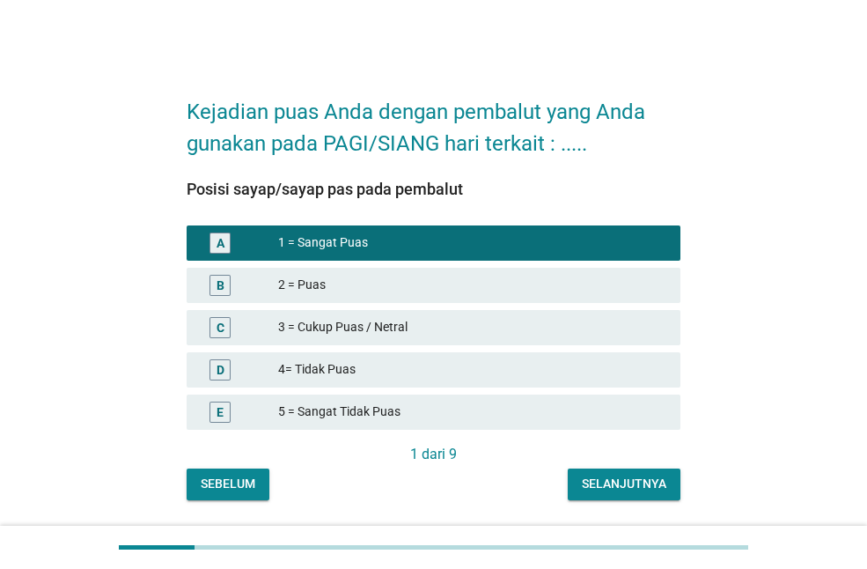
click at [396, 272] on div "B 2 = Puas" at bounding box center [434, 285] width 494 height 35
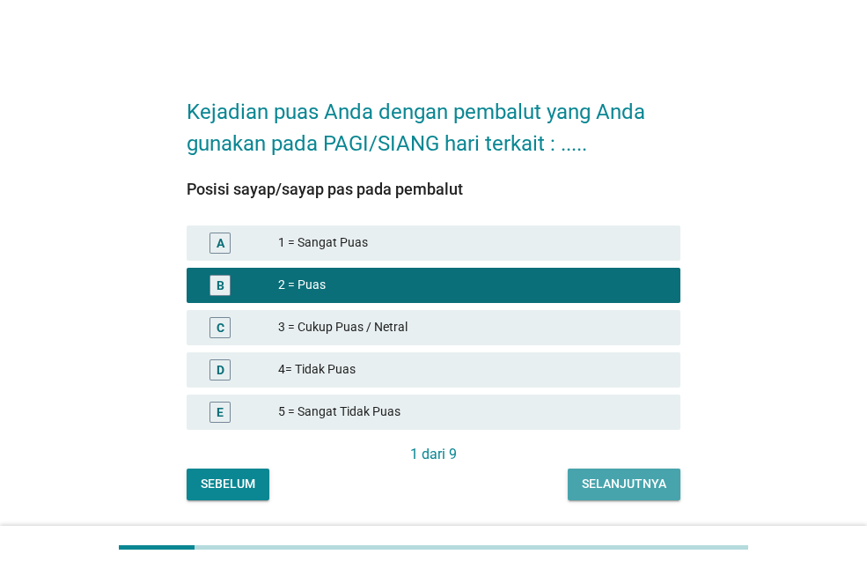
click at [577, 487] on button "Selanjutnya" at bounding box center [624, 484] width 113 height 32
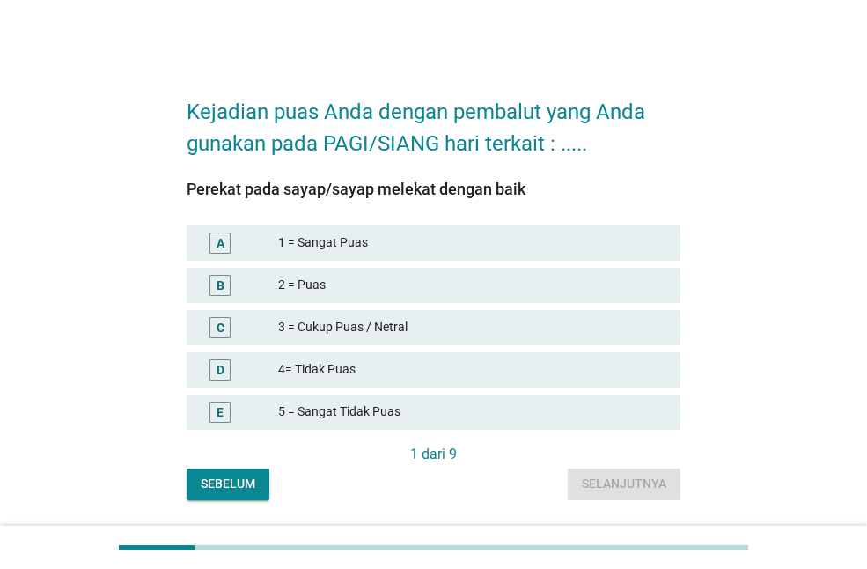
click at [341, 254] on div "A 1 = Sangat Puas" at bounding box center [434, 242] width 494 height 35
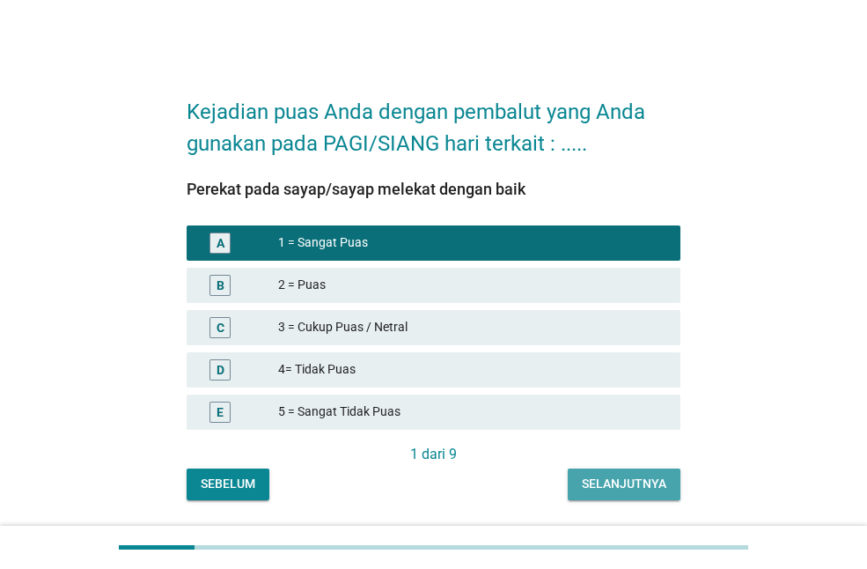
click at [586, 485] on font "Selanjutnya" at bounding box center [624, 483] width 85 height 14
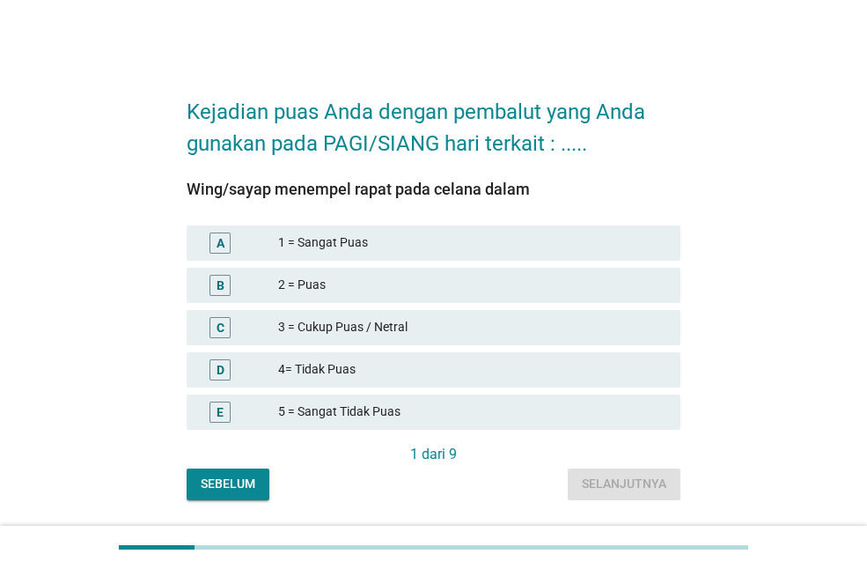
click at [386, 236] on font "1 = Sangat Puas" at bounding box center [472, 242] width 388 height 18
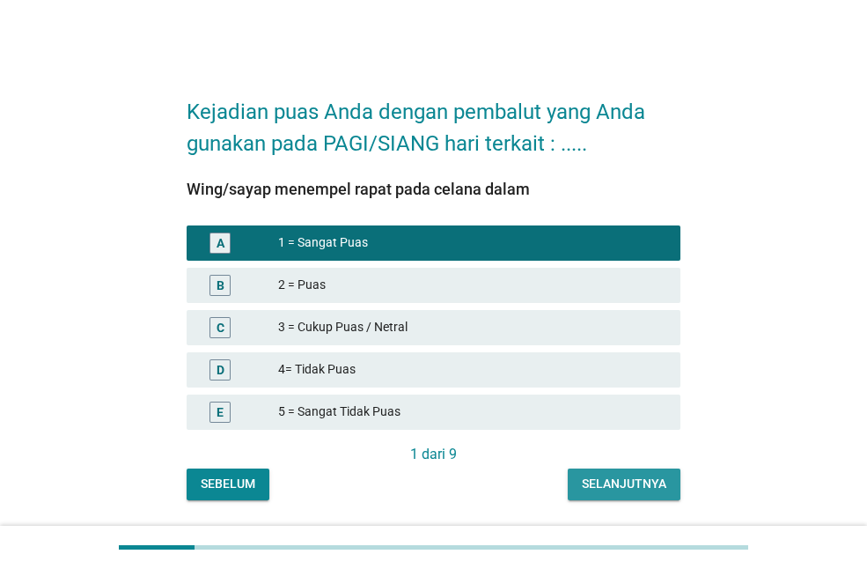
click at [598, 487] on font "Selanjutnya" at bounding box center [624, 483] width 85 height 14
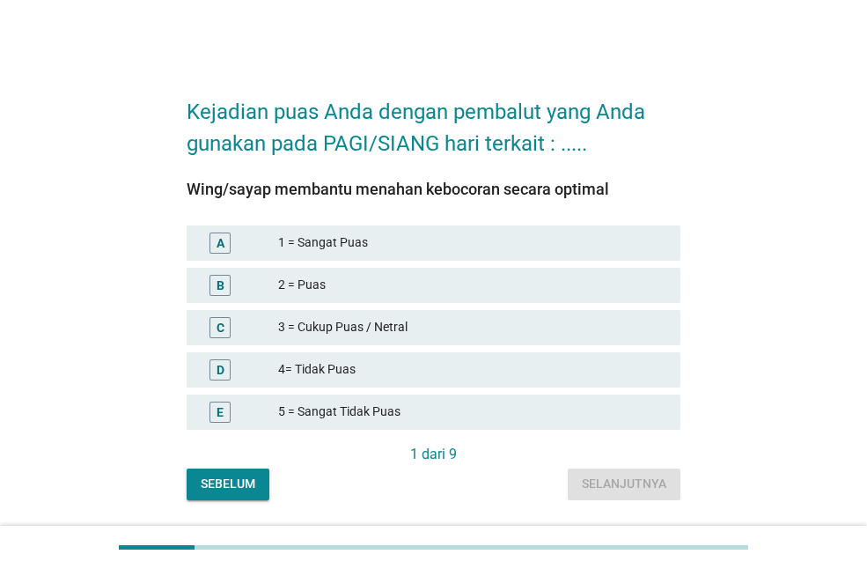
click at [375, 243] on font "1 = Sangat Puas" at bounding box center [472, 242] width 388 height 18
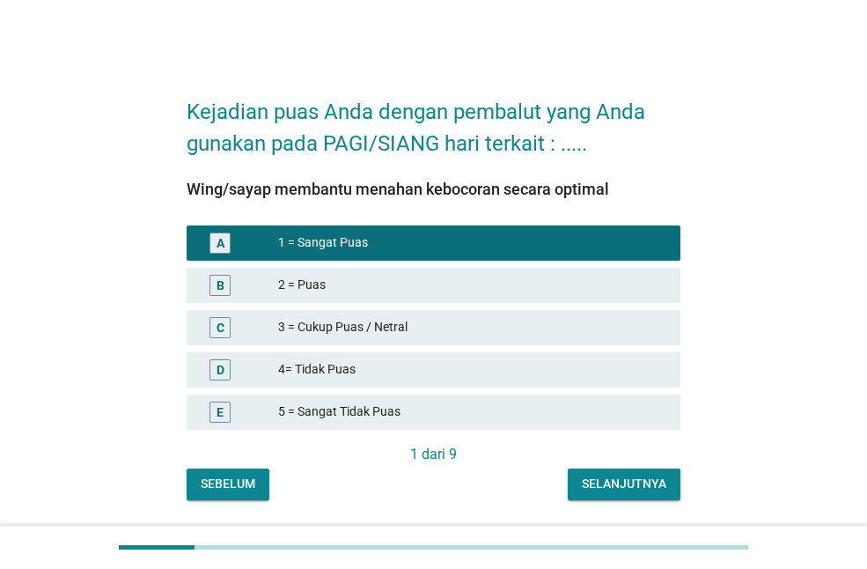
click at [607, 492] on font "Selanjutnya" at bounding box center [624, 484] width 85 height 18
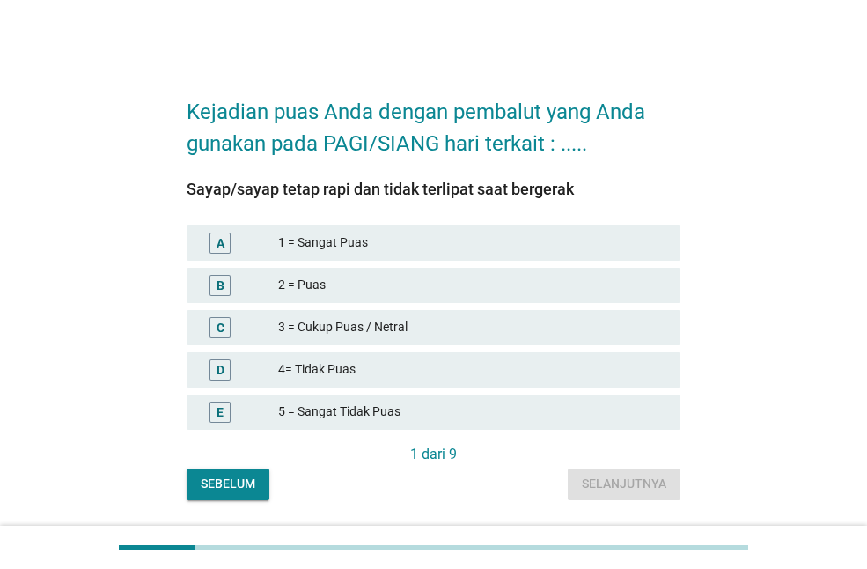
click at [367, 281] on font "2 = Puas" at bounding box center [472, 285] width 388 height 18
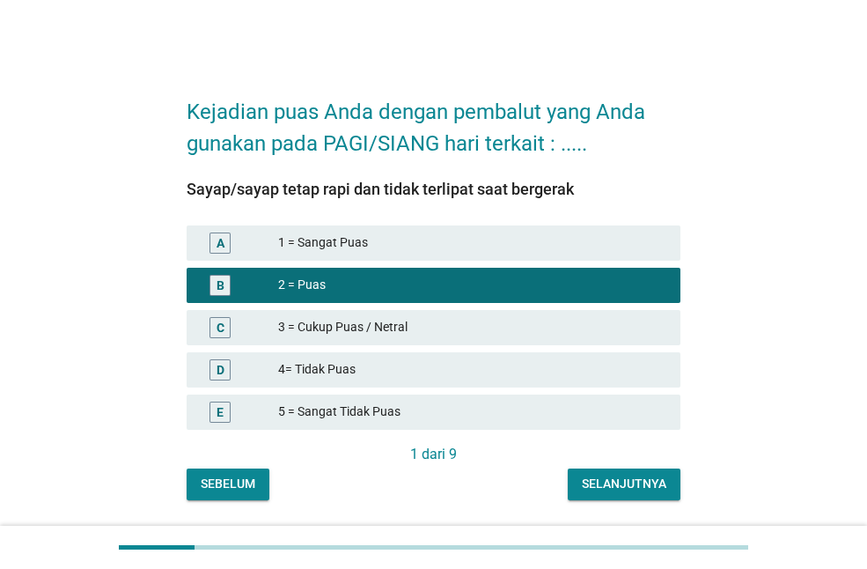
click at [631, 486] on font "Selanjutnya" at bounding box center [624, 483] width 85 height 14
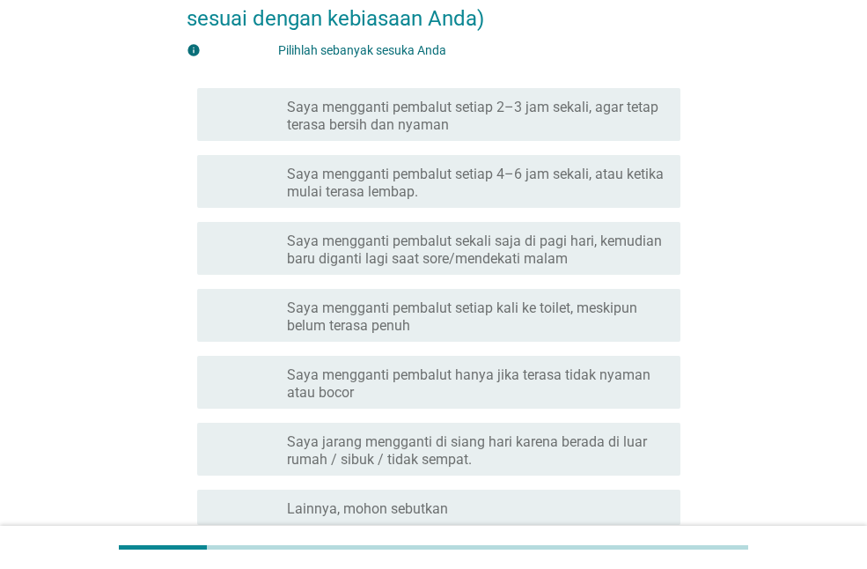
scroll to position [176, 0]
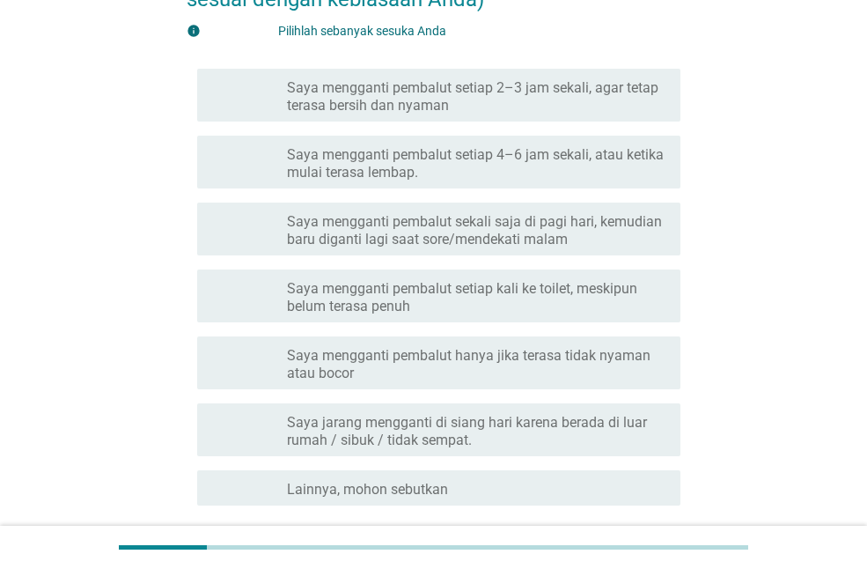
click at [474, 171] on font "Saya mengganti pembalut setiap 4–6 jam sekali, atau ketika mulai terasa lembap." at bounding box center [477, 163] width 380 height 35
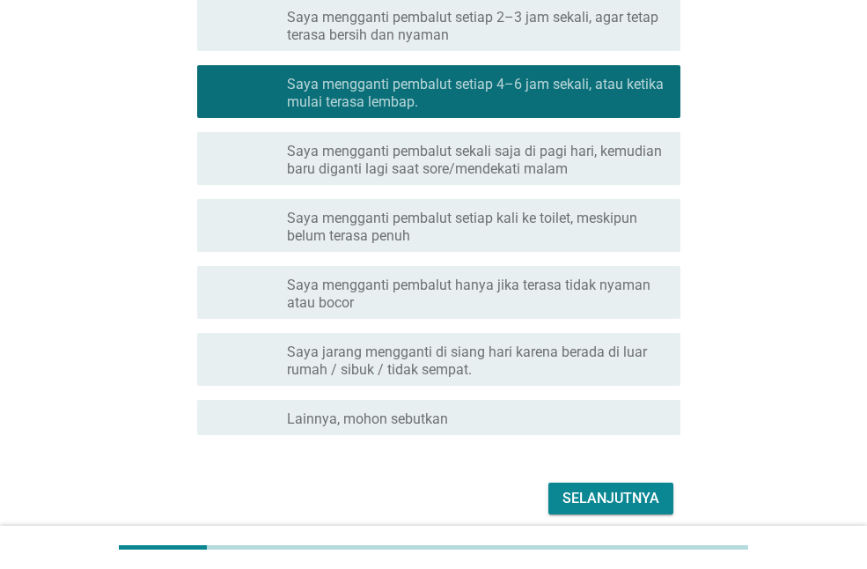
scroll to position [318, 0]
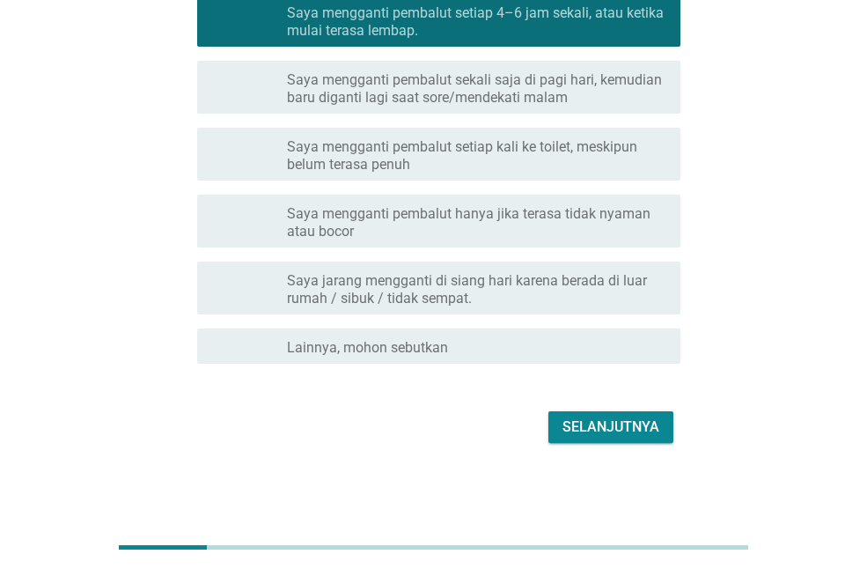
click at [591, 428] on font "Selanjutnya" at bounding box center [611, 426] width 97 height 17
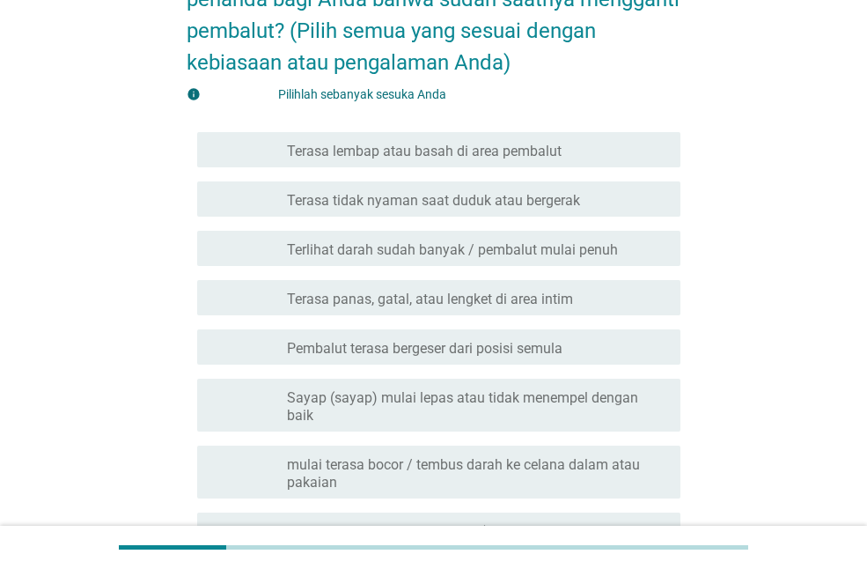
scroll to position [88, 0]
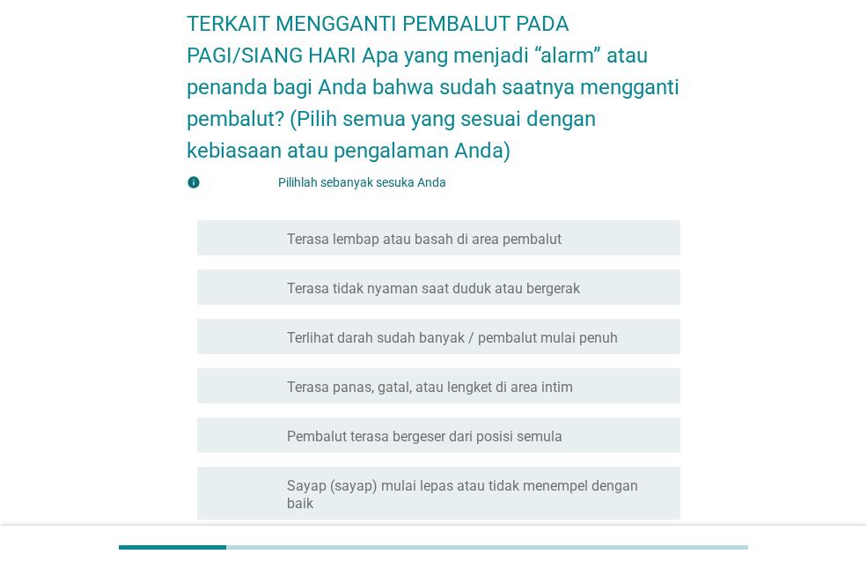
click at [476, 248] on div "memeriksa garis besar kotak centang kosong Terasa lembap atau basah di area pem…" at bounding box center [438, 237] width 483 height 35
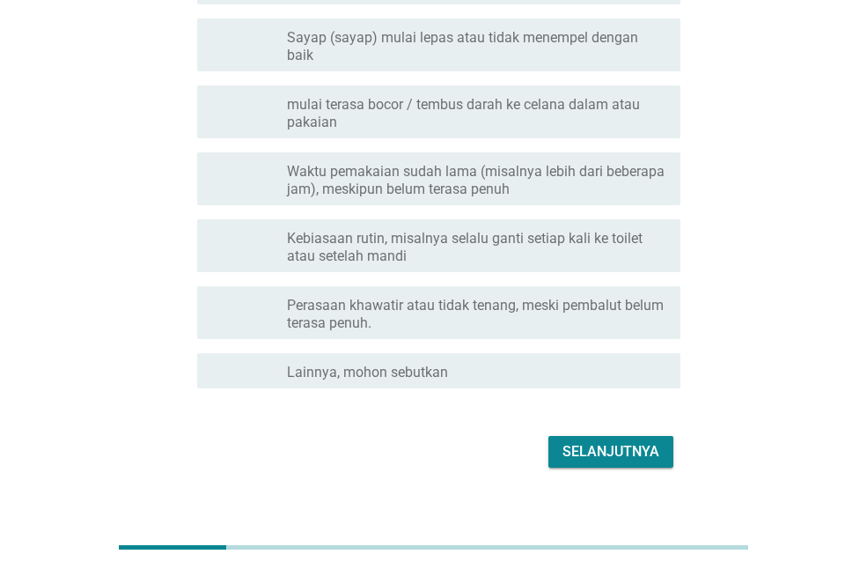
scroll to position [543, 0]
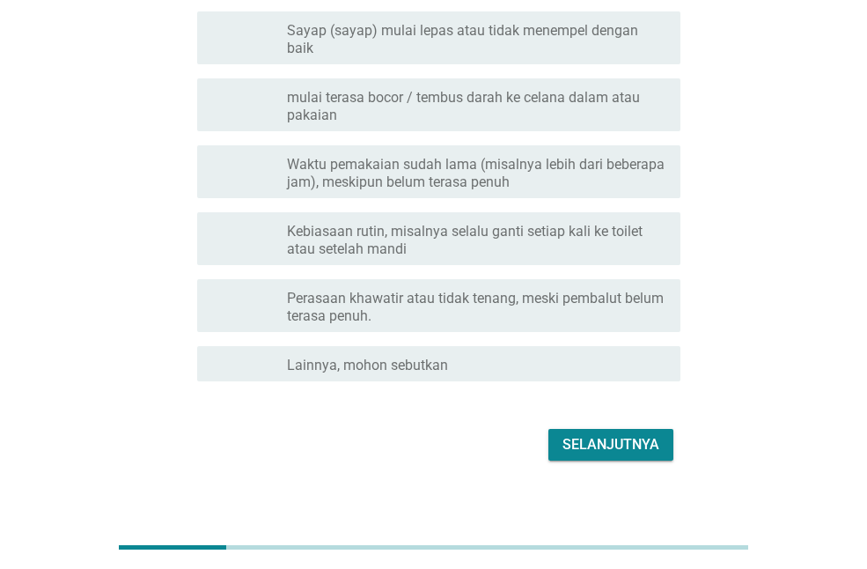
click at [559, 429] on button "Selanjutnya" at bounding box center [611, 445] width 125 height 32
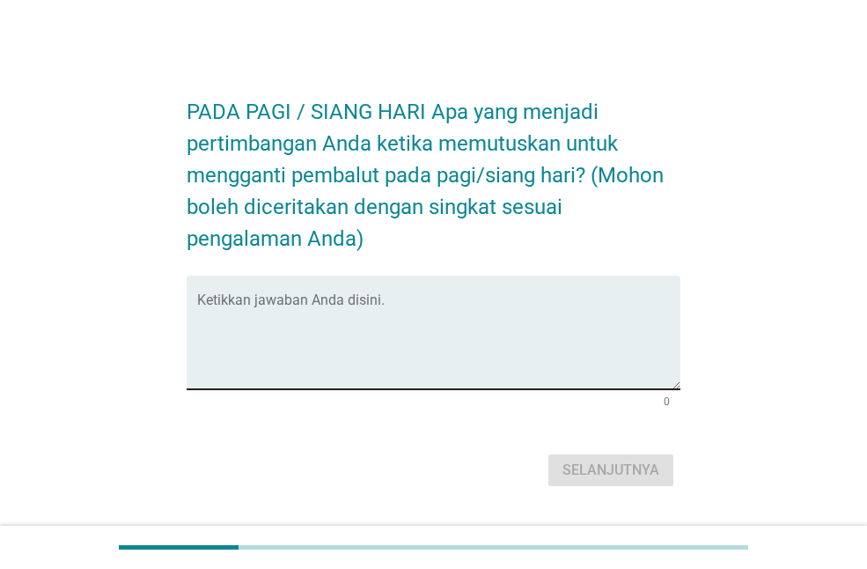
click at [358, 299] on textarea "Ketikkan jawaban Anda disini." at bounding box center [438, 343] width 483 height 92
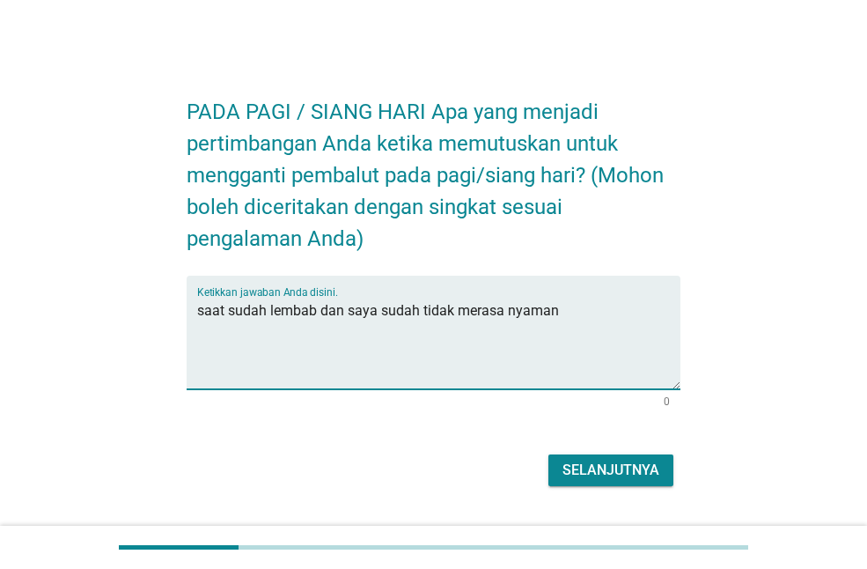
type textarea "saat sudah lembab dan saya sudah tidak merasa nyaman"
click at [628, 471] on font "Selanjutnya" at bounding box center [611, 469] width 97 height 17
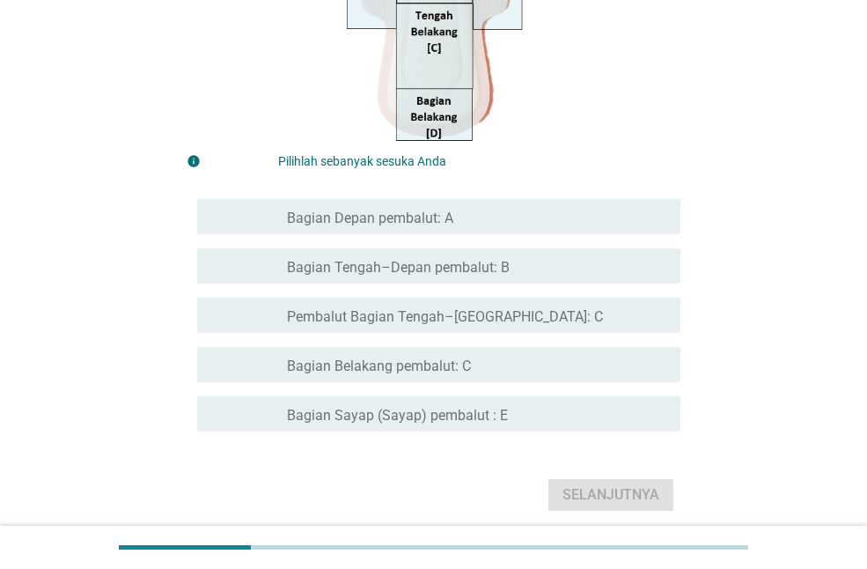
scroll to position [440, 0]
click at [501, 254] on div "garis besar kotak centang kosong Bagian Tengah–Depan pembalut: B" at bounding box center [477, 264] width 380 height 21
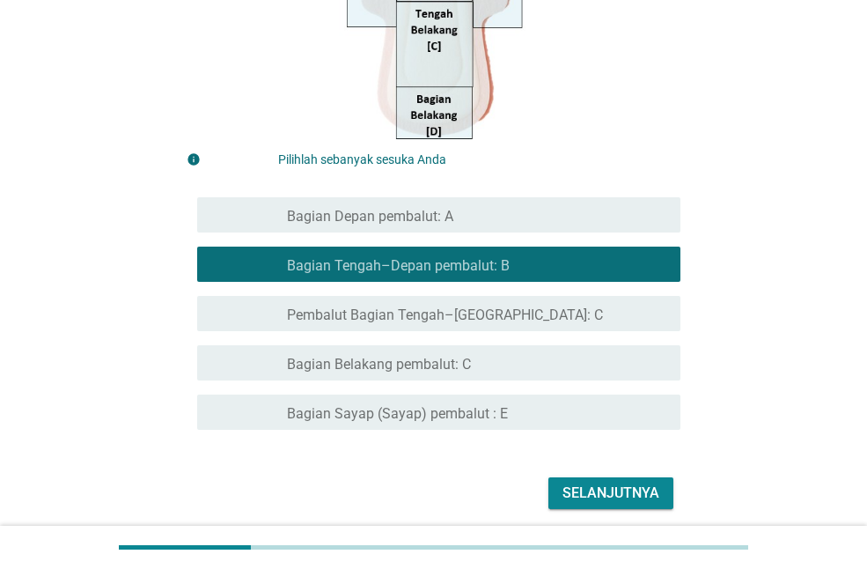
click at [572, 489] on font "Selanjutnya" at bounding box center [611, 492] width 97 height 17
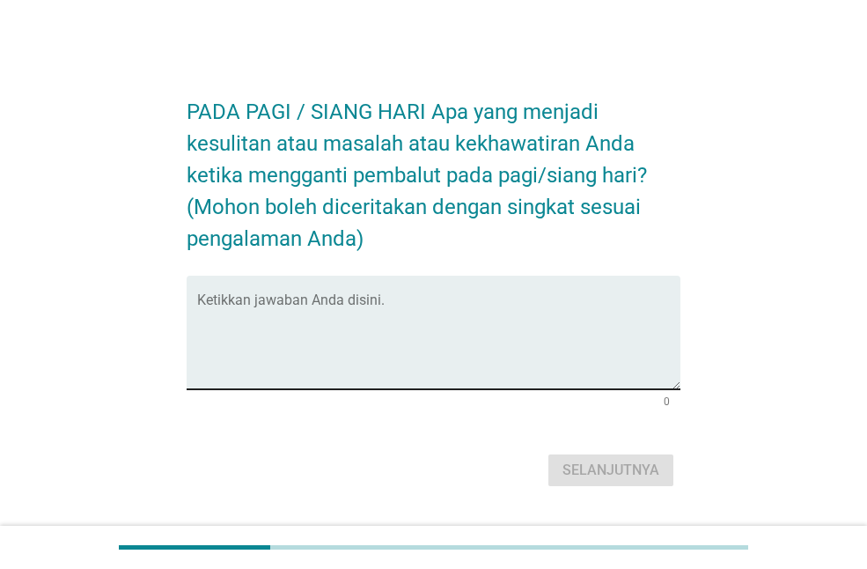
click at [404, 292] on div "Ketikkan jawaban Anda disini." at bounding box center [438, 333] width 483 height 114
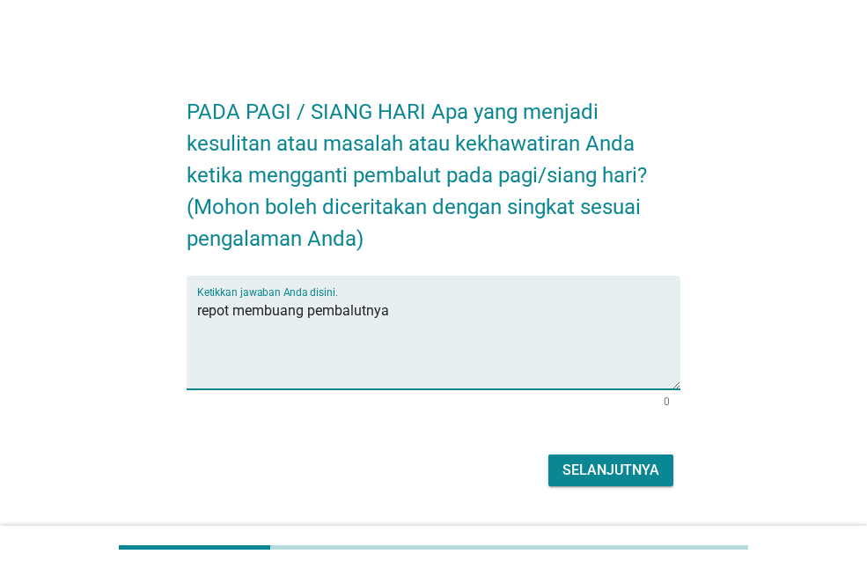
type textarea "repot membuang pembalutnya"
click at [601, 486] on div "Selanjutnya" at bounding box center [434, 470] width 494 height 42
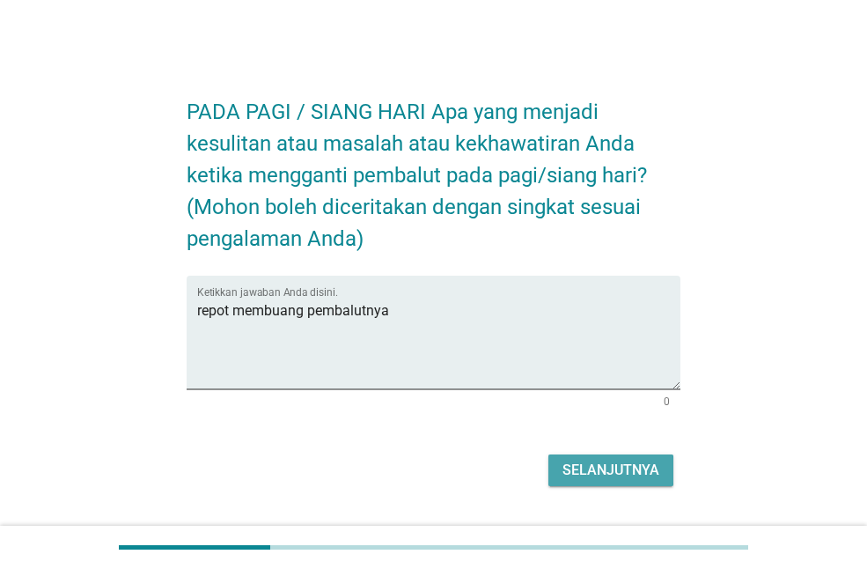
click at [604, 476] on font "Selanjutnya" at bounding box center [611, 469] width 97 height 17
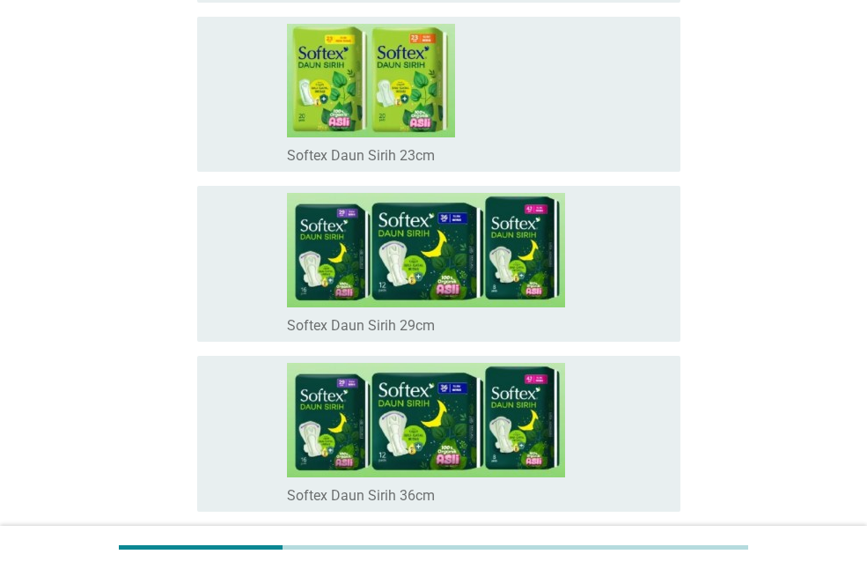
scroll to position [8630, 0]
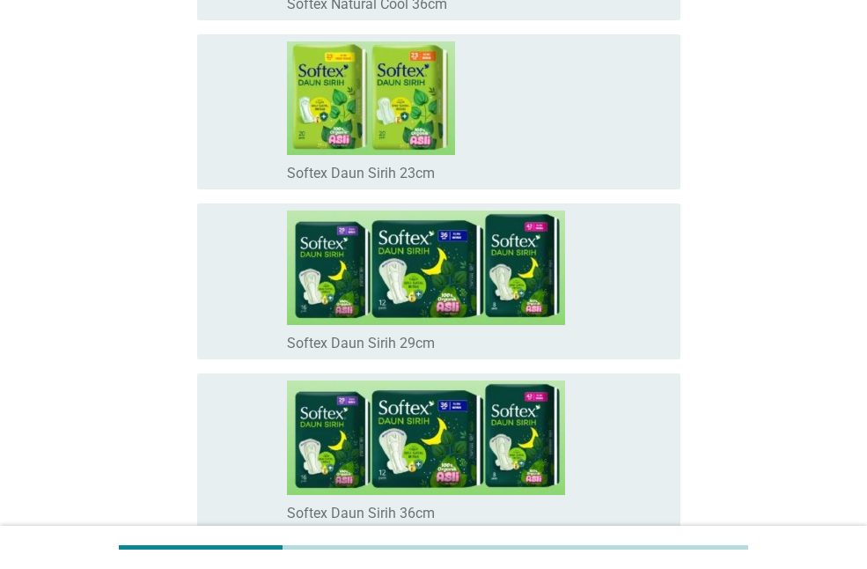
click at [236, 236] on icon "memeriksa" at bounding box center [306, 281] width 190 height 142
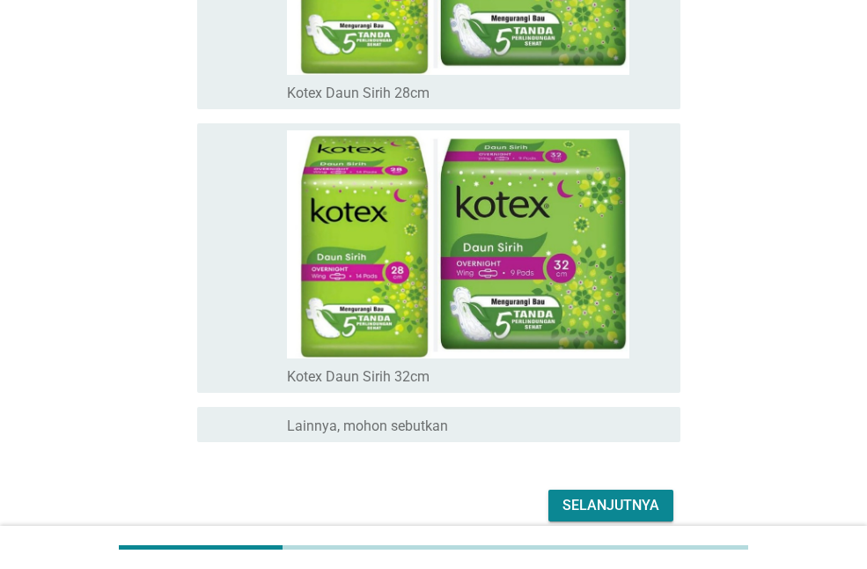
scroll to position [12488, 0]
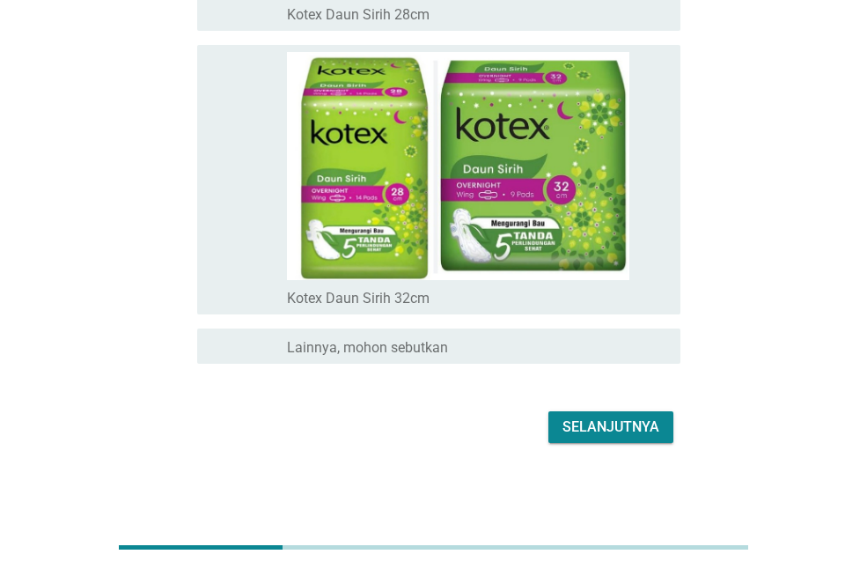
click at [601, 425] on font "Selanjutnya" at bounding box center [611, 426] width 97 height 17
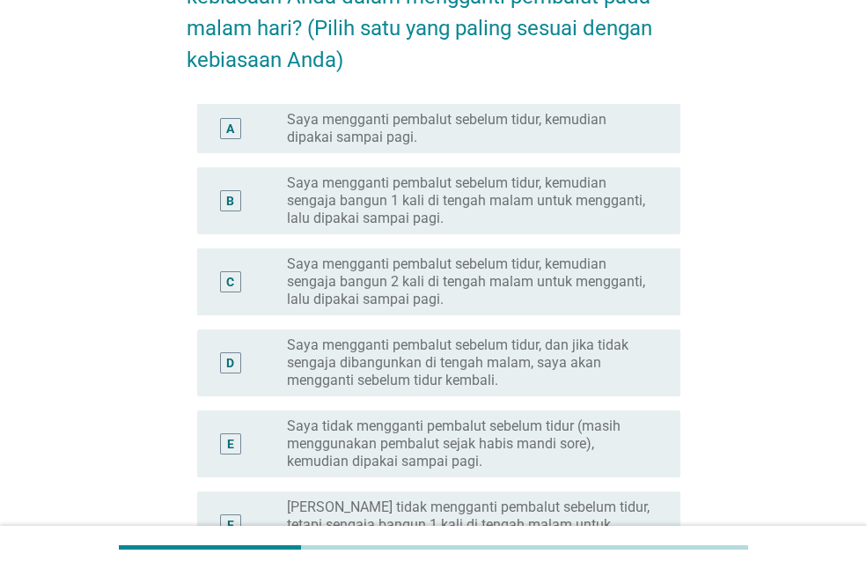
scroll to position [176, 0]
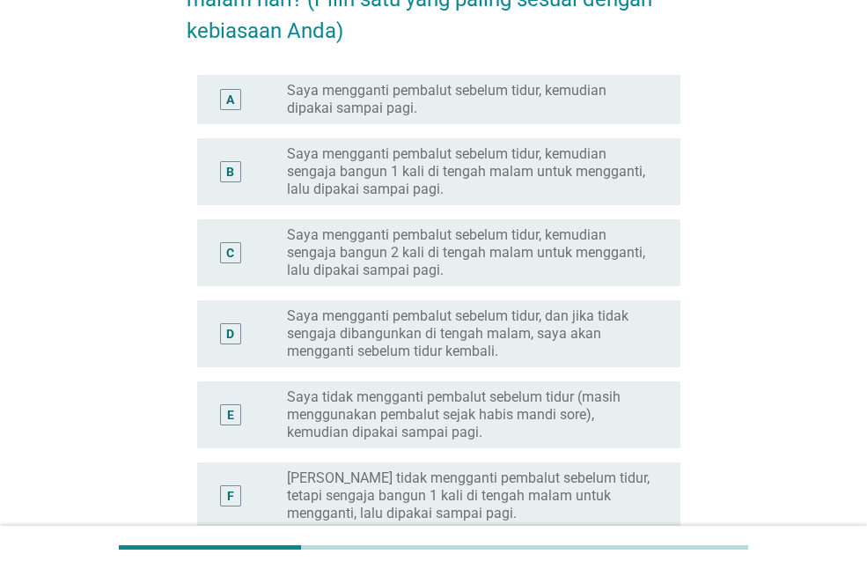
click at [489, 107] on font "Saya mengganti pembalut sebelum tidur, kemudian dipakai sampai pagi." at bounding box center [469, 99] width 365 height 35
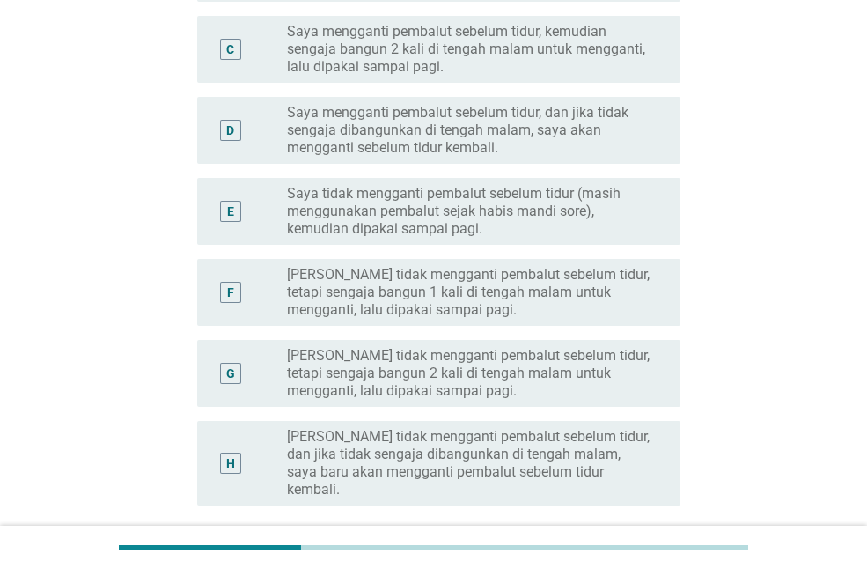
scroll to position [525, 0]
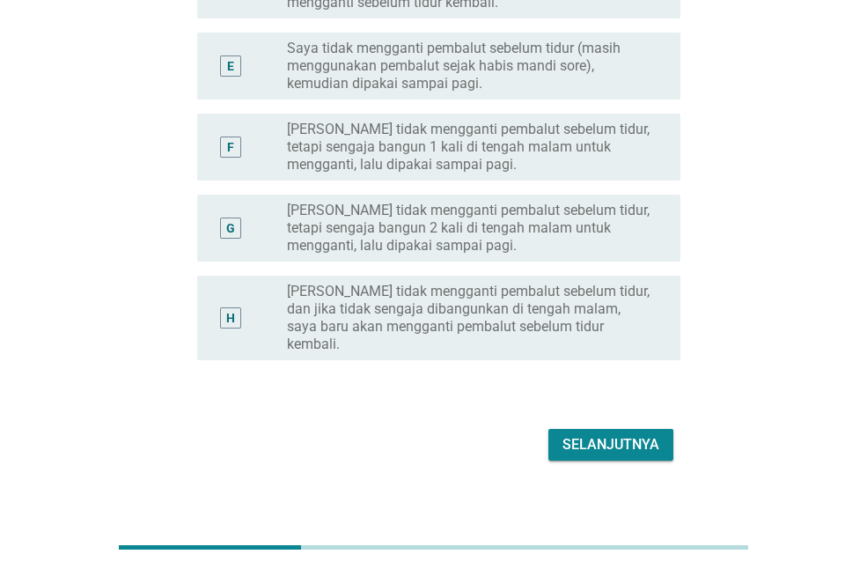
click at [638, 436] on font "Selanjutnya" at bounding box center [611, 444] width 97 height 17
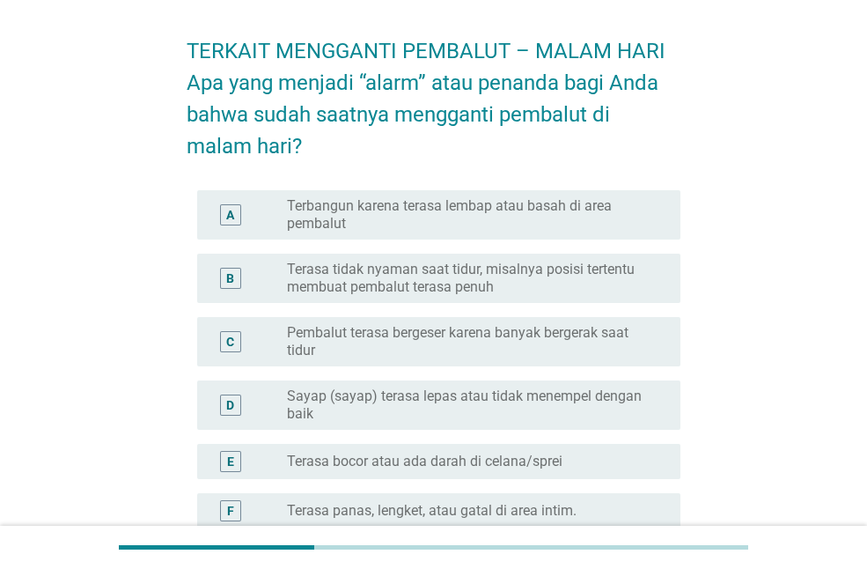
scroll to position [88, 0]
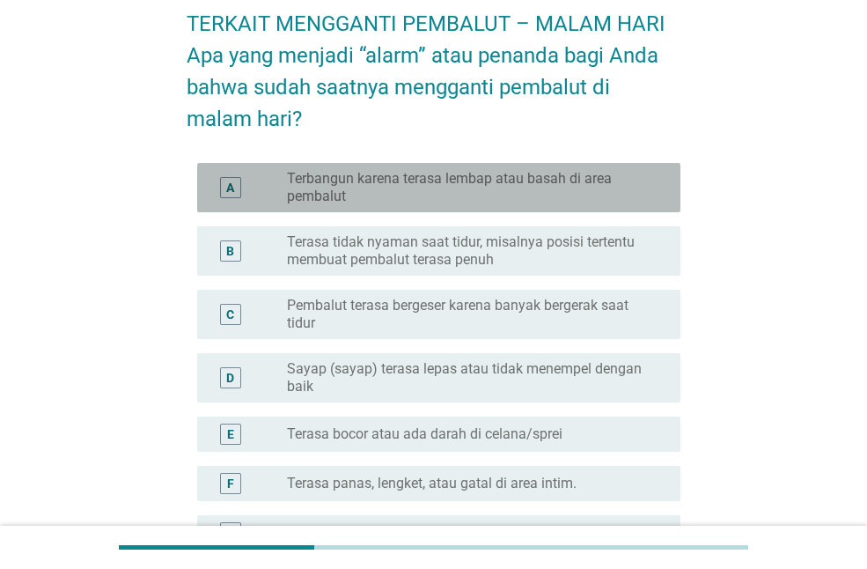
click at [565, 195] on font "Terbangun karena terasa lembap atau basah di area pembalut" at bounding box center [469, 187] width 365 height 35
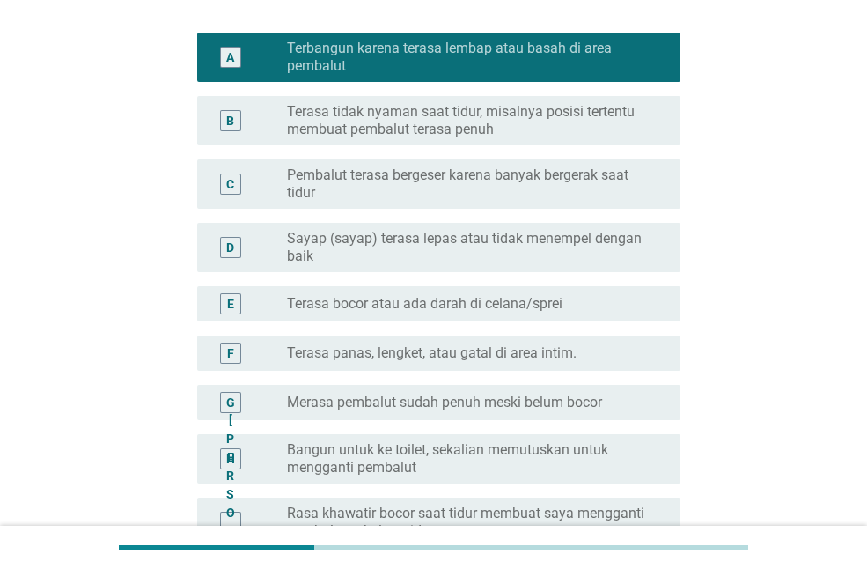
scroll to position [528, 0]
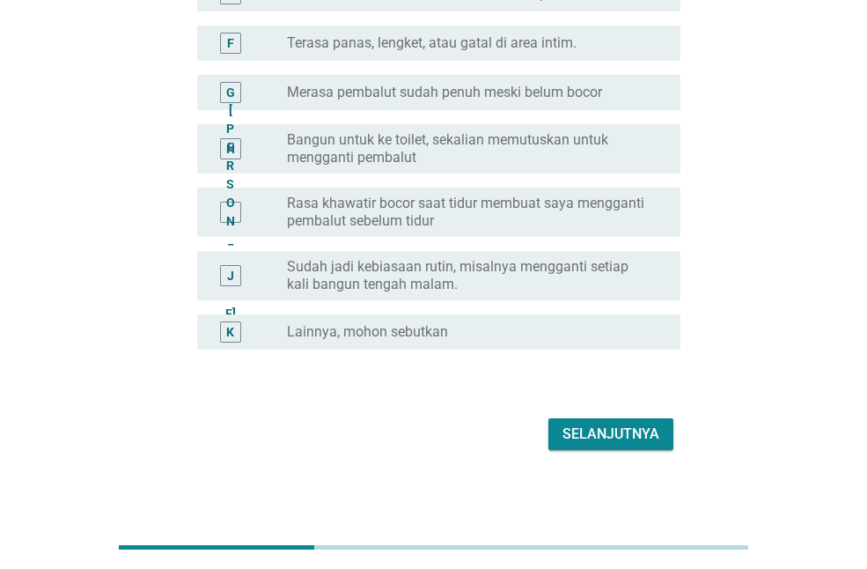
click at [619, 440] on font "Selanjutnya" at bounding box center [611, 433] width 97 height 17
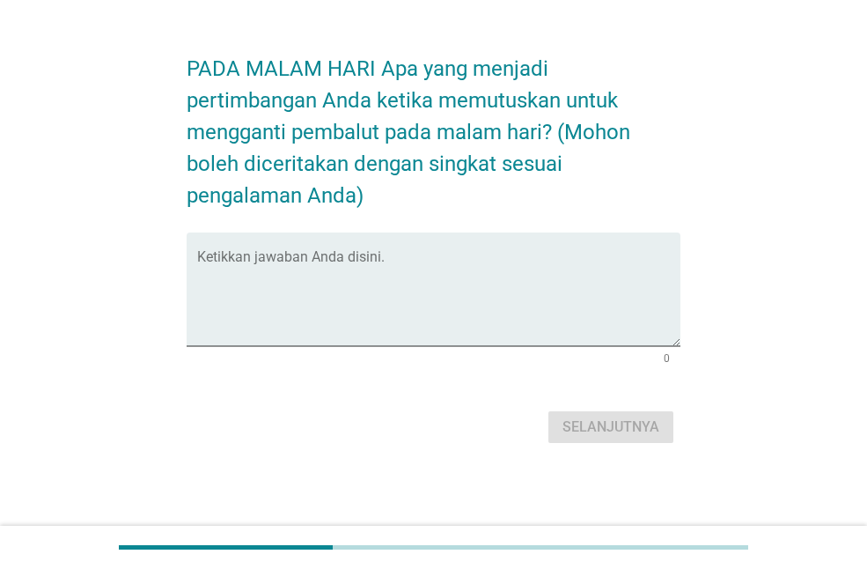
scroll to position [0, 0]
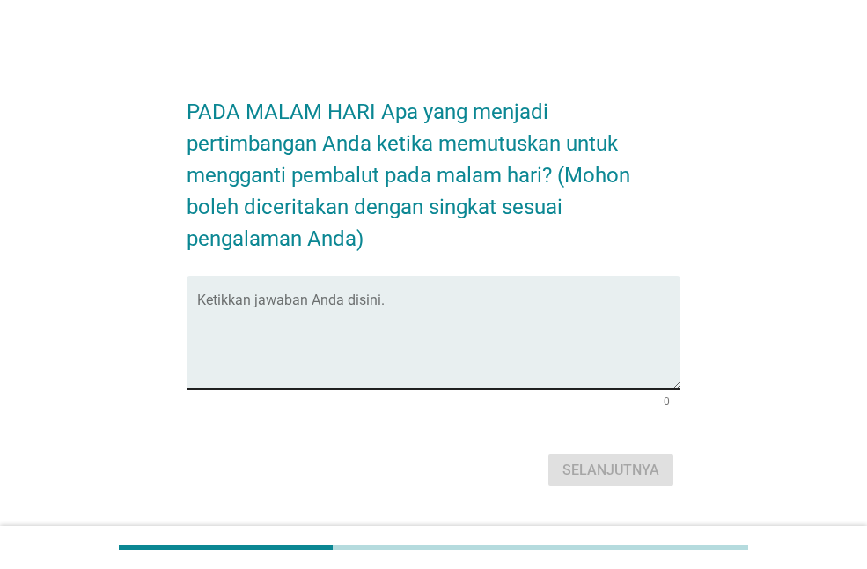
click at [349, 315] on textarea "Ketikkan jawaban Anda disini." at bounding box center [438, 343] width 483 height 92
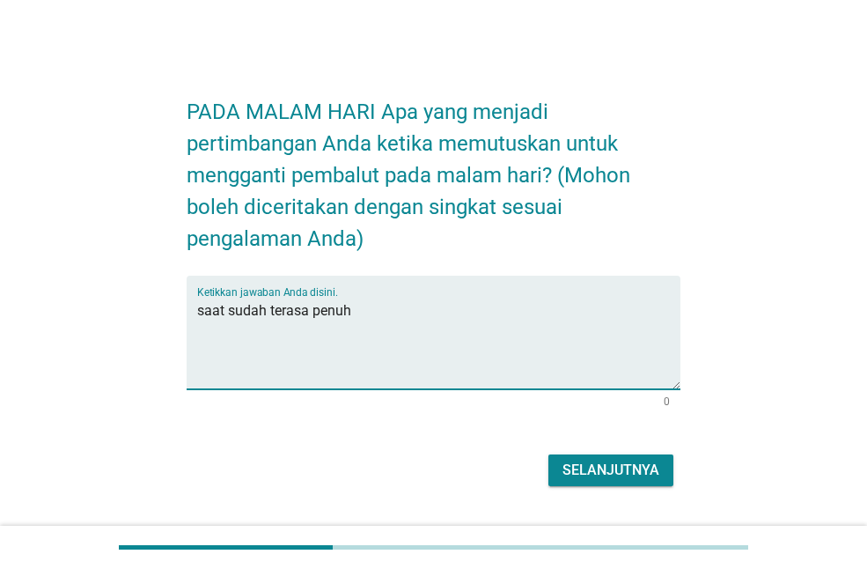
type textarea "saat sudah terasa penuh"
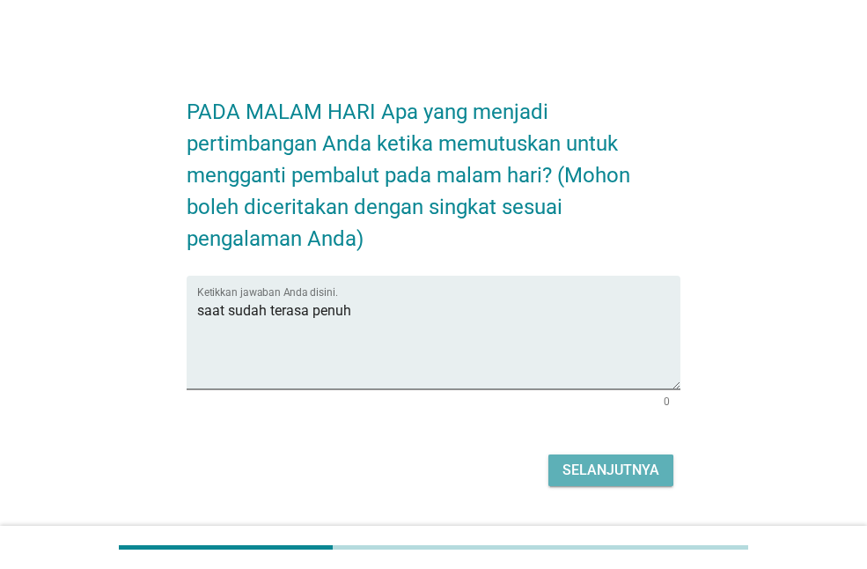
click at [571, 484] on button "Selanjutnya" at bounding box center [611, 470] width 125 height 32
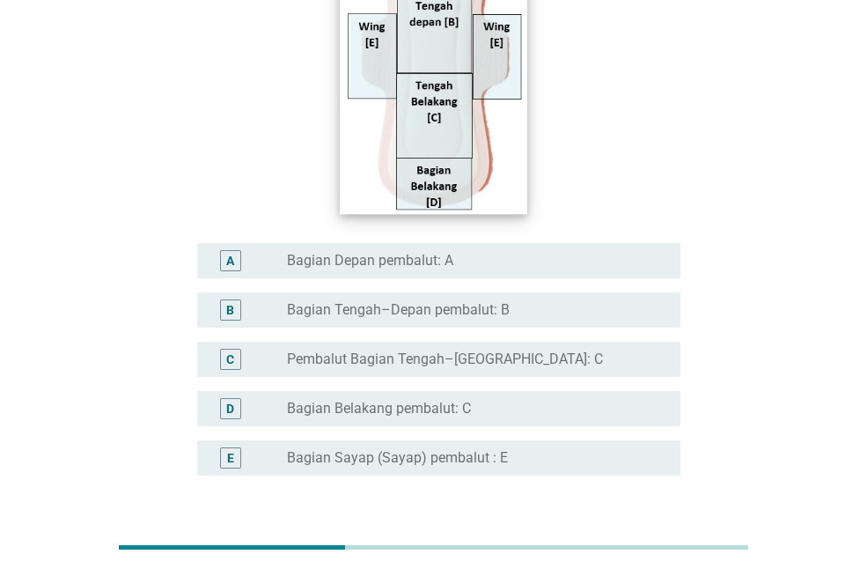
scroll to position [264, 0]
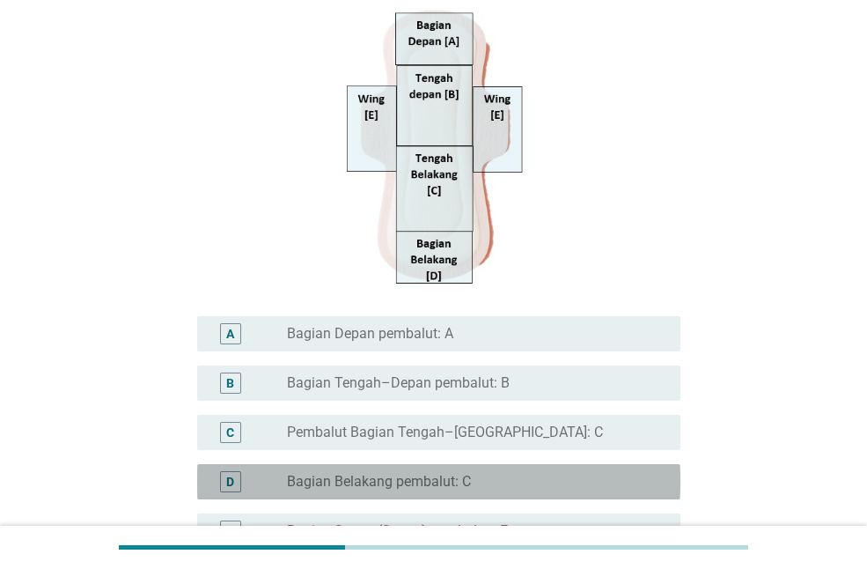
click at [499, 482] on div "tombol radio tidak dicentang Bagian Belakang pembalut: C" at bounding box center [469, 482] width 365 height 18
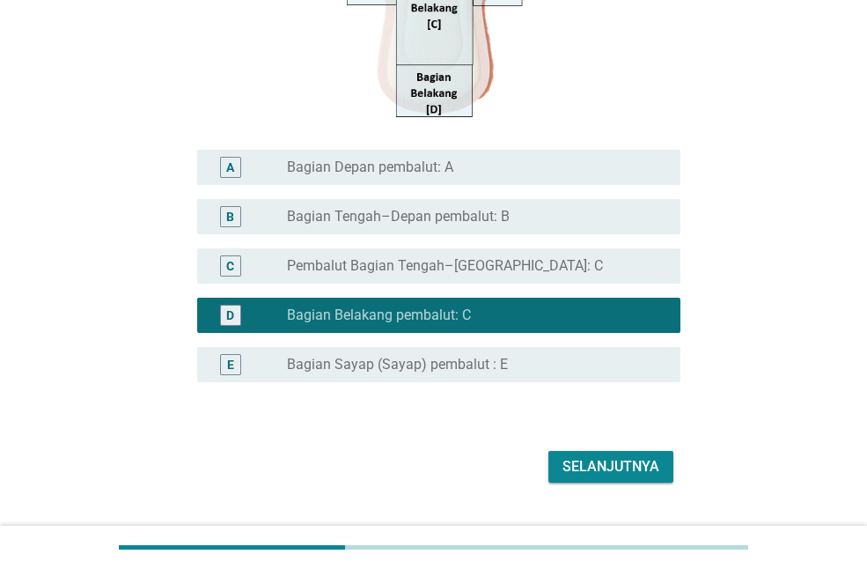
scroll to position [440, 0]
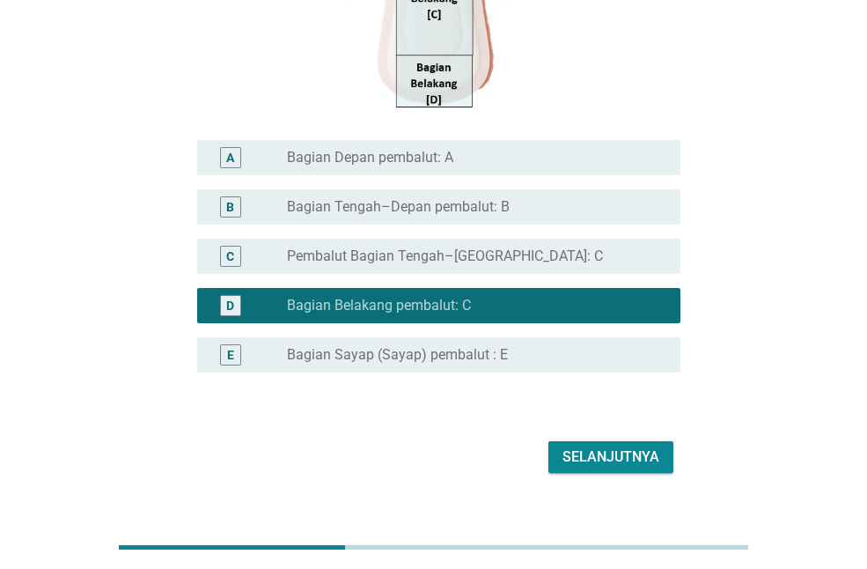
click at [474, 358] on font "Bagian Sayap (Sayap) pembalut : E" at bounding box center [397, 354] width 221 height 17
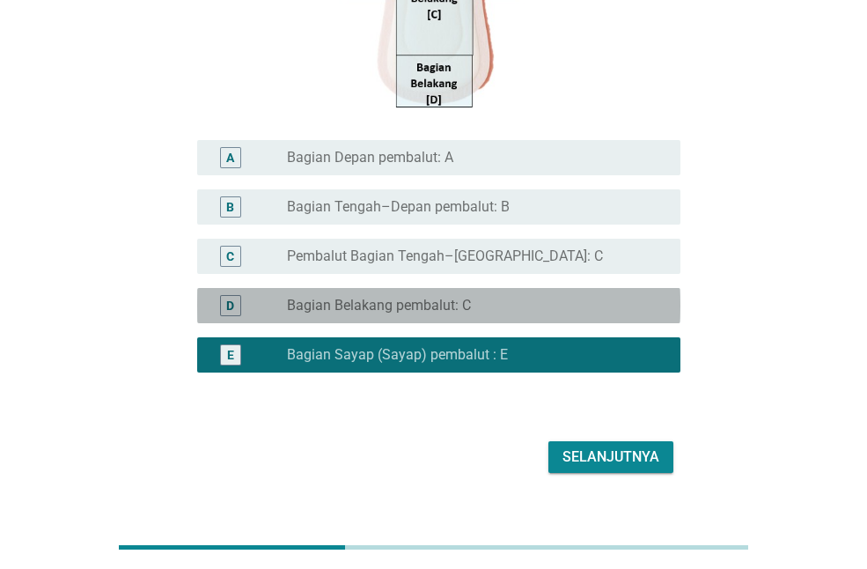
click at [486, 315] on div "tombol radio tidak dicentang Bagian Belakang pembalut: C" at bounding box center [477, 305] width 380 height 21
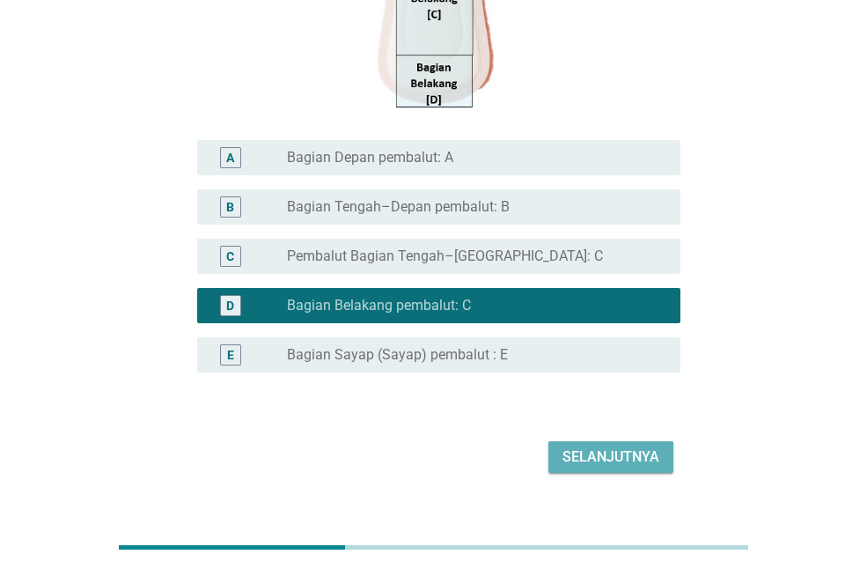
click at [559, 459] on button "Selanjutnya" at bounding box center [611, 457] width 125 height 32
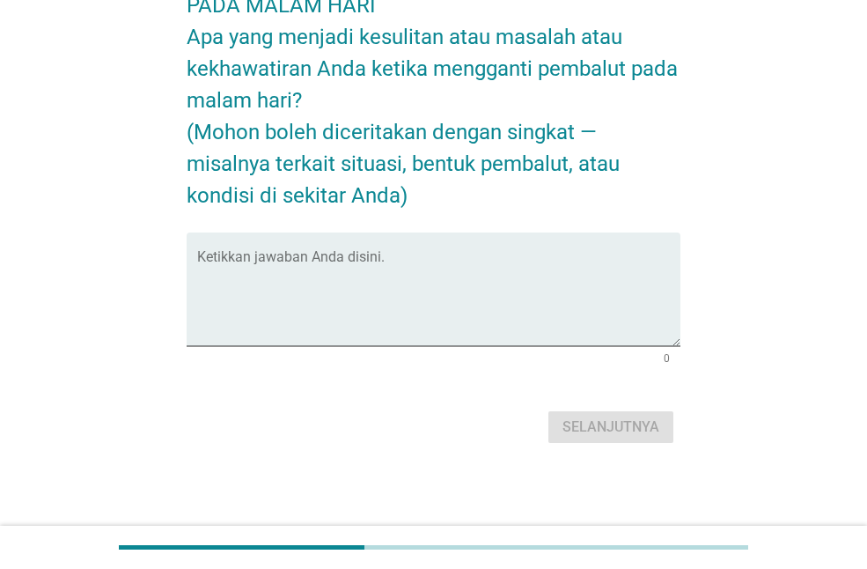
scroll to position [0, 0]
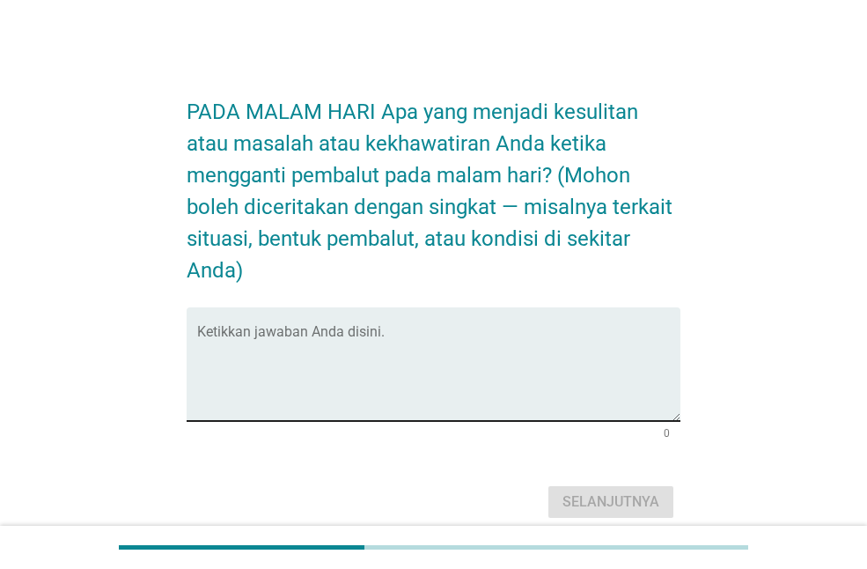
click at [446, 343] on textarea "Ketikkan jawaban Anda disini." at bounding box center [438, 374] width 483 height 92
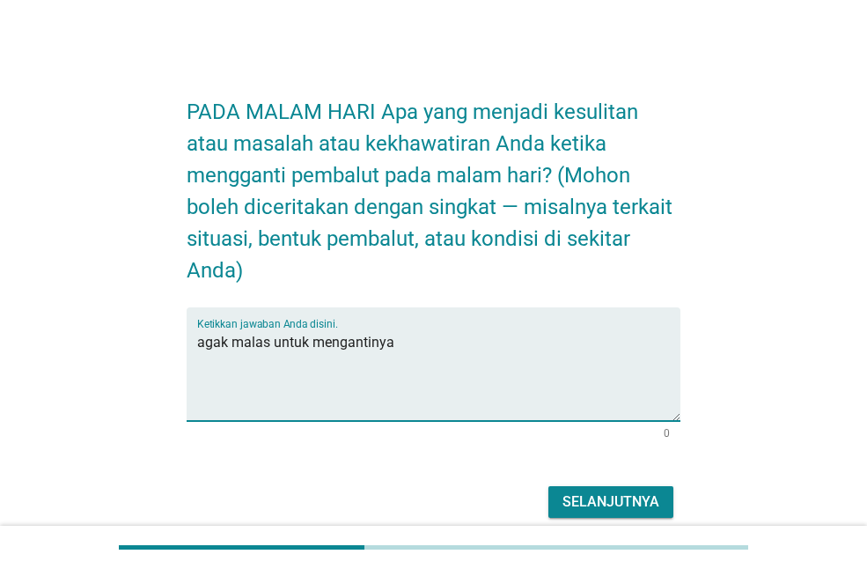
type textarea "agak malas untuk mengantinya"
click at [599, 503] on font "Selanjutnya" at bounding box center [611, 501] width 97 height 17
